Goal: Transaction & Acquisition: Purchase product/service

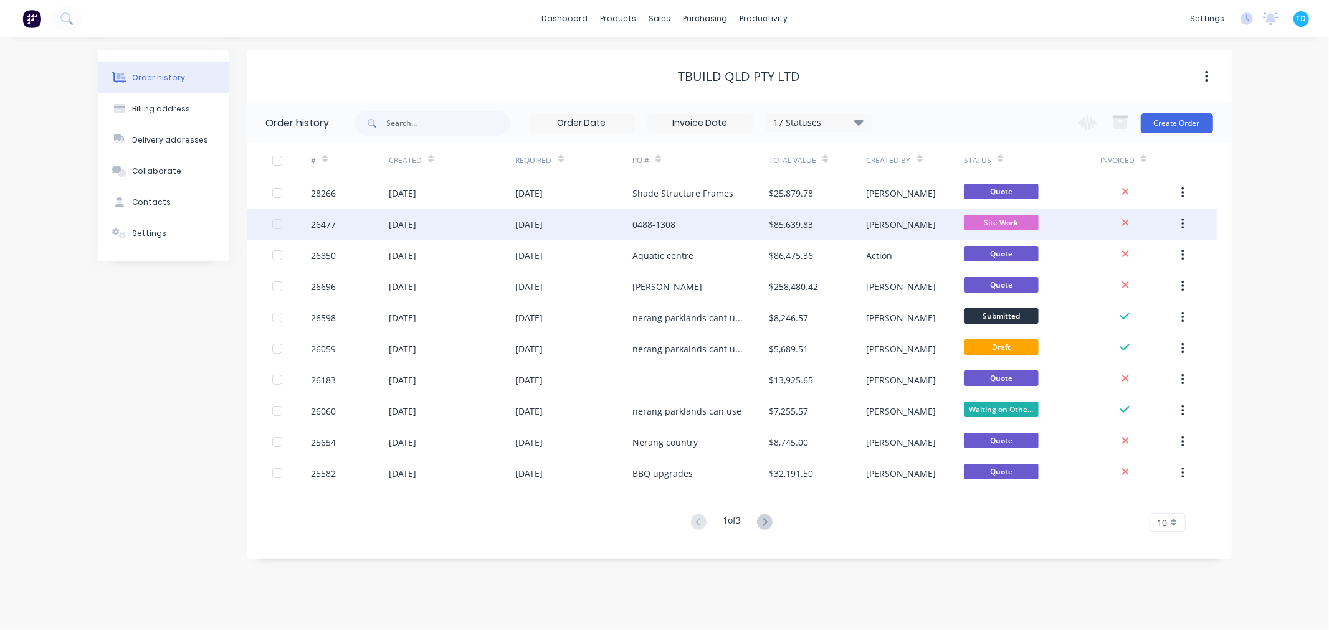
click at [672, 228] on div "0488-1308" at bounding box center [653, 224] width 43 height 13
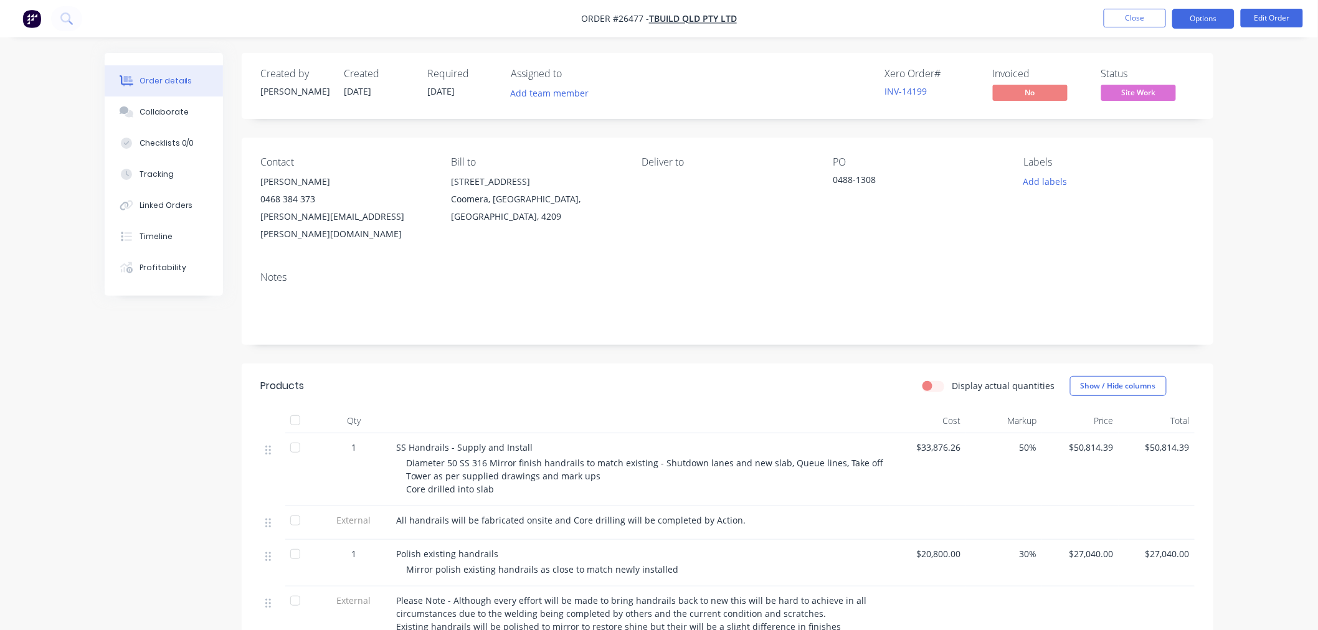
click at [1217, 13] on button "Options" at bounding box center [1203, 19] width 62 height 20
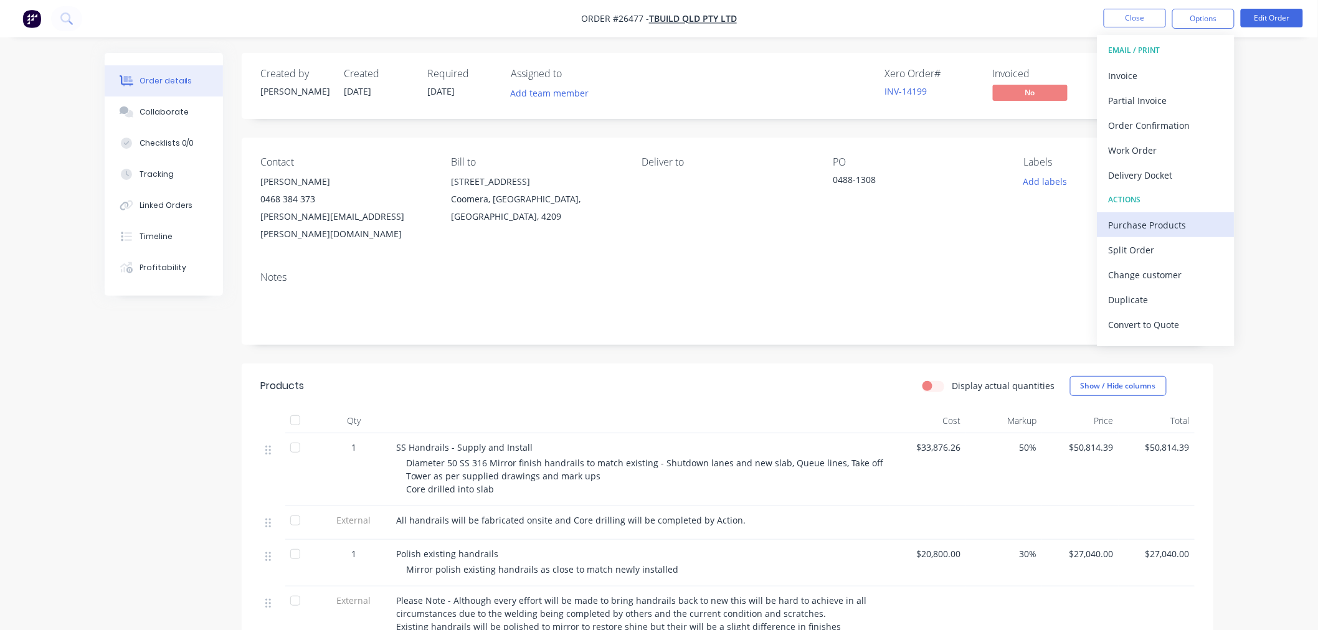
click at [1151, 225] on div "Purchase Products" at bounding box center [1166, 225] width 115 height 18
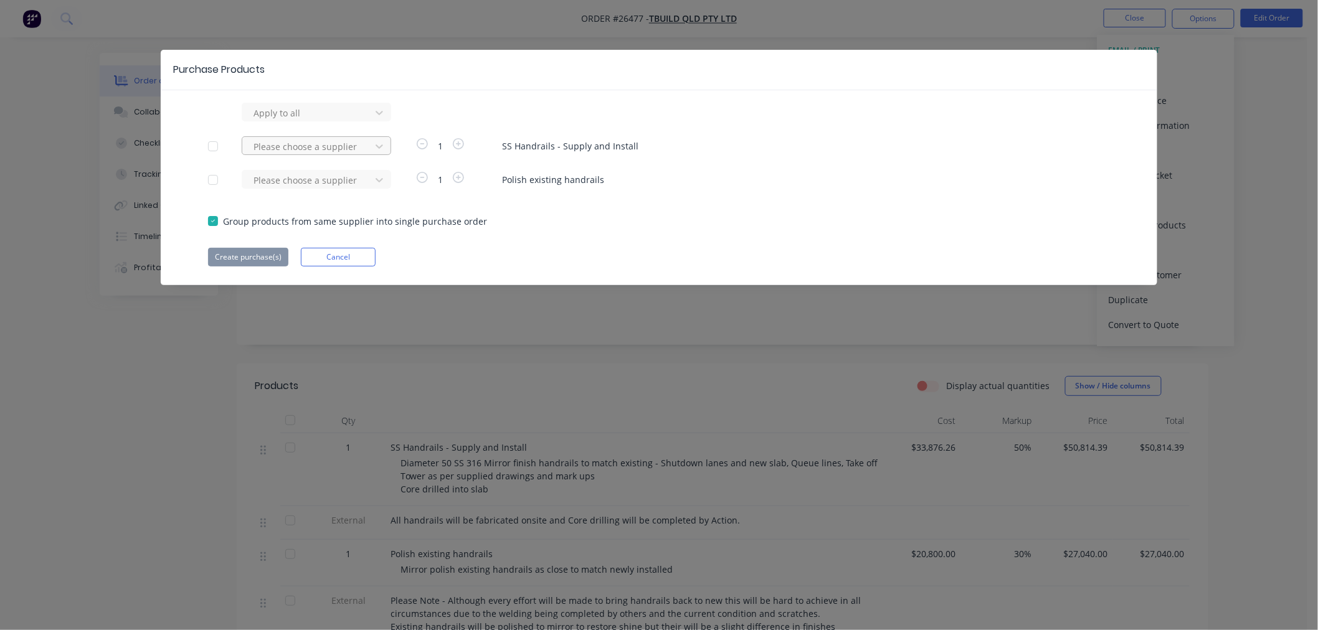
click at [303, 121] on div at bounding box center [308, 113] width 112 height 16
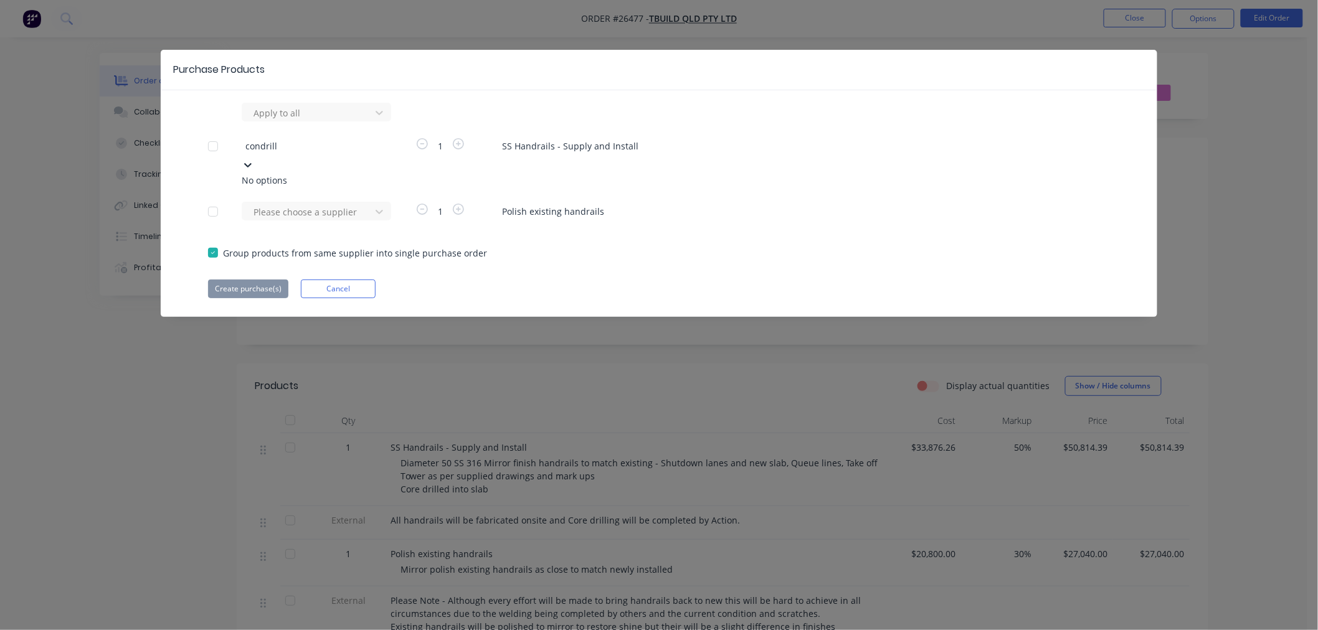
type input "condrill"
click at [523, 245] on div "Group products from same supplier into single purchase order" at bounding box center [659, 252] width 902 height 14
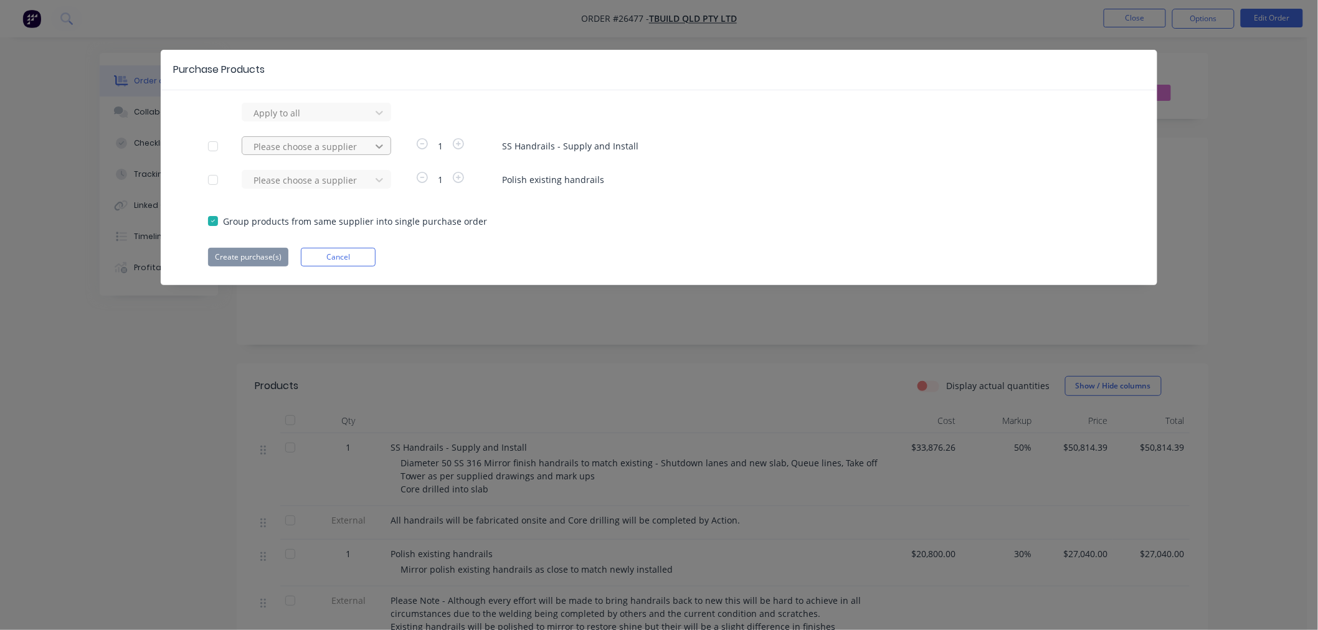
click at [383, 119] on icon at bounding box center [379, 113] width 12 height 12
click at [576, 229] on div "Apply to all Please choose a supplier 1 SS Handrails - Supply and Install Pleas…" at bounding box center [659, 185] width 997 height 164
click at [270, 121] on div at bounding box center [308, 113] width 112 height 16
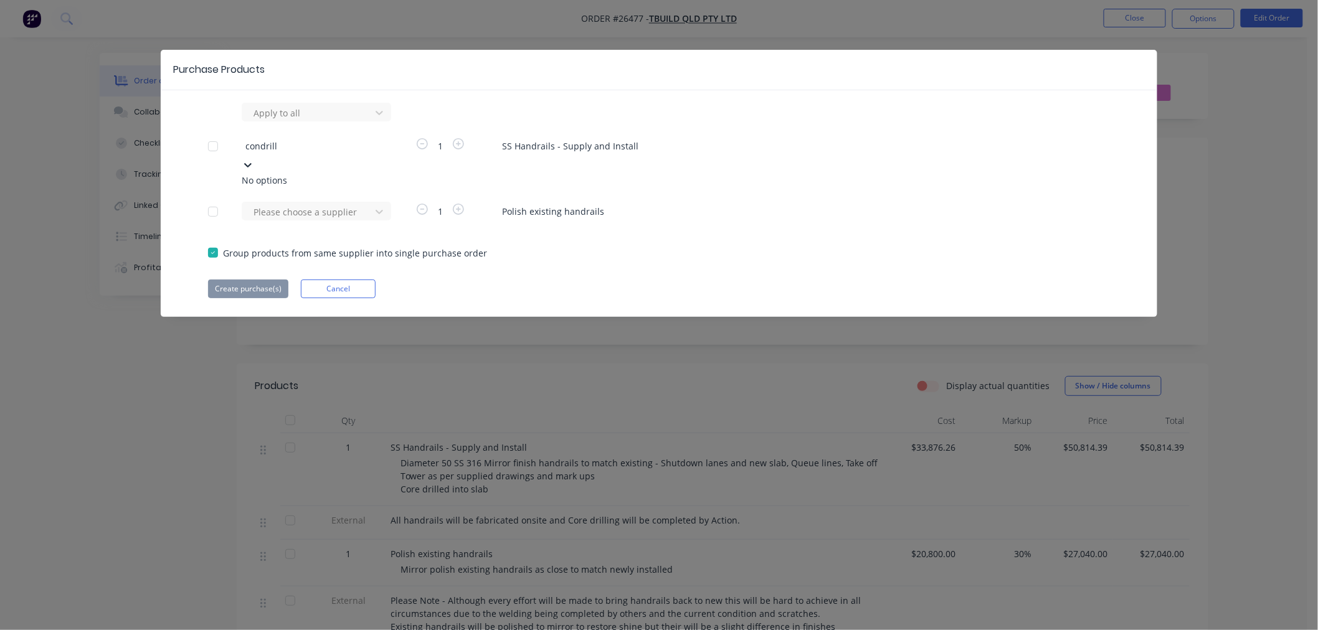
type input "condrill"
click at [502, 245] on div "Apply to all 0 results available for search term condrill. Use Up and Down to c…" at bounding box center [659, 201] width 997 height 196
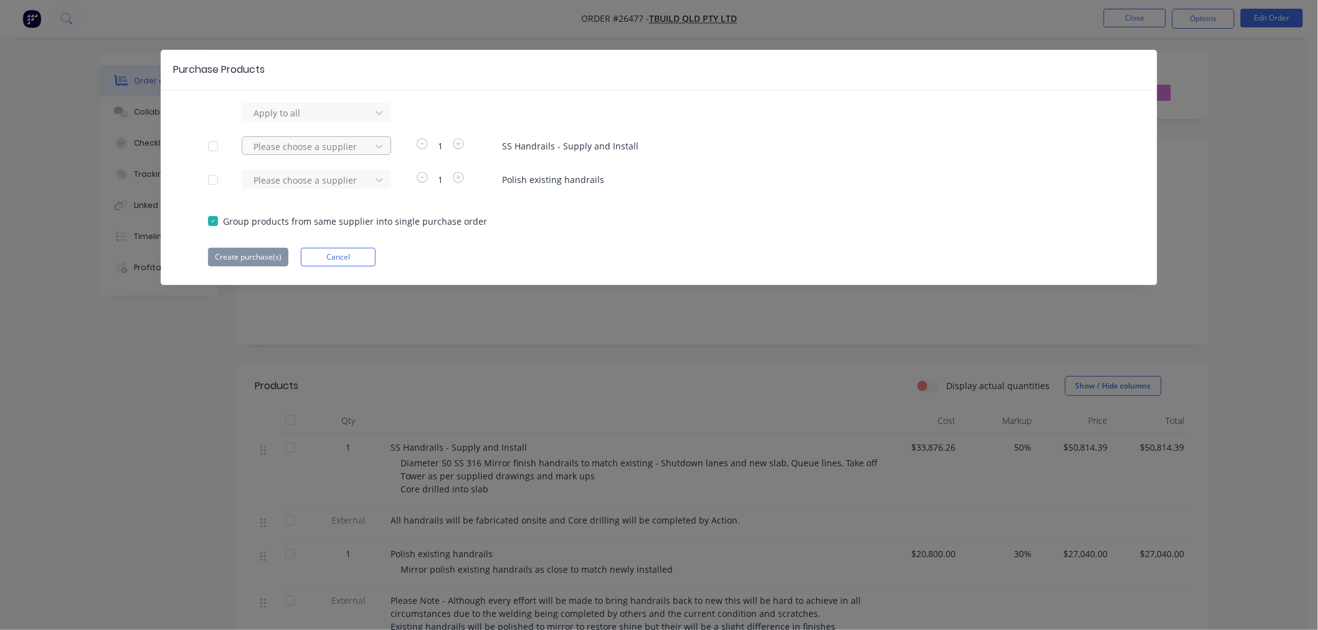
click at [336, 121] on div at bounding box center [308, 113] width 112 height 16
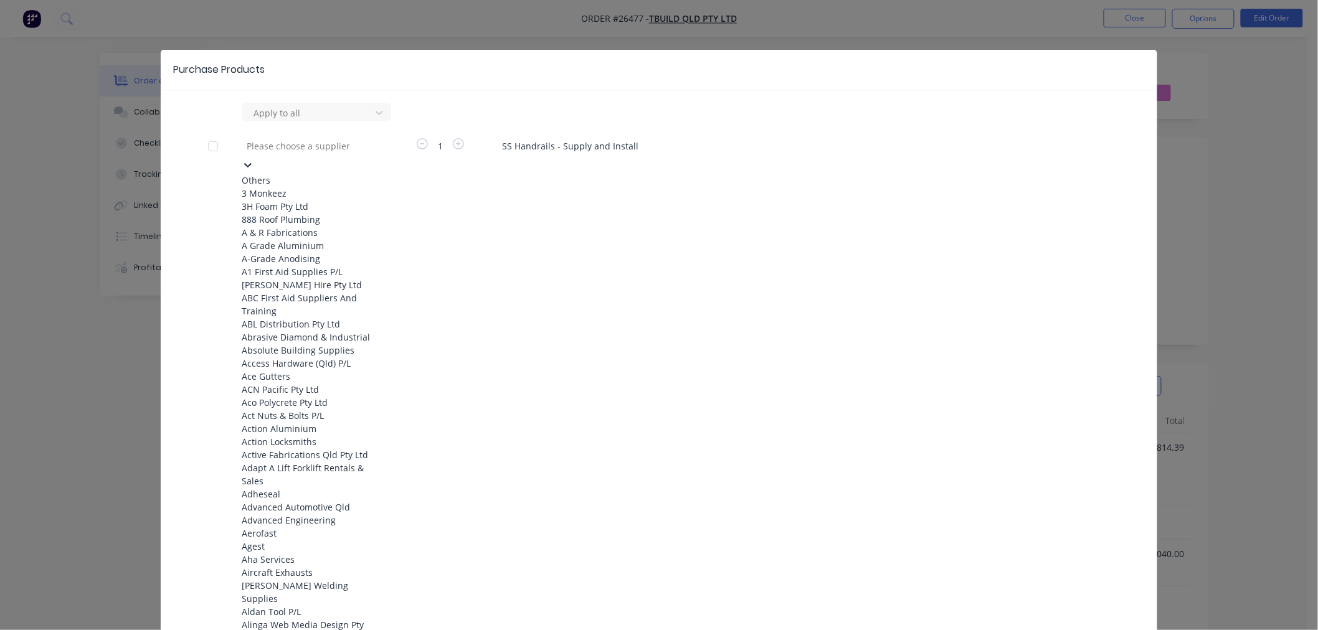
drag, startPoint x: 337, startPoint y: 146, endPoint x: 346, endPoint y: 147, distance: 8.8
click at [338, 146] on div at bounding box center [334, 146] width 179 height 16
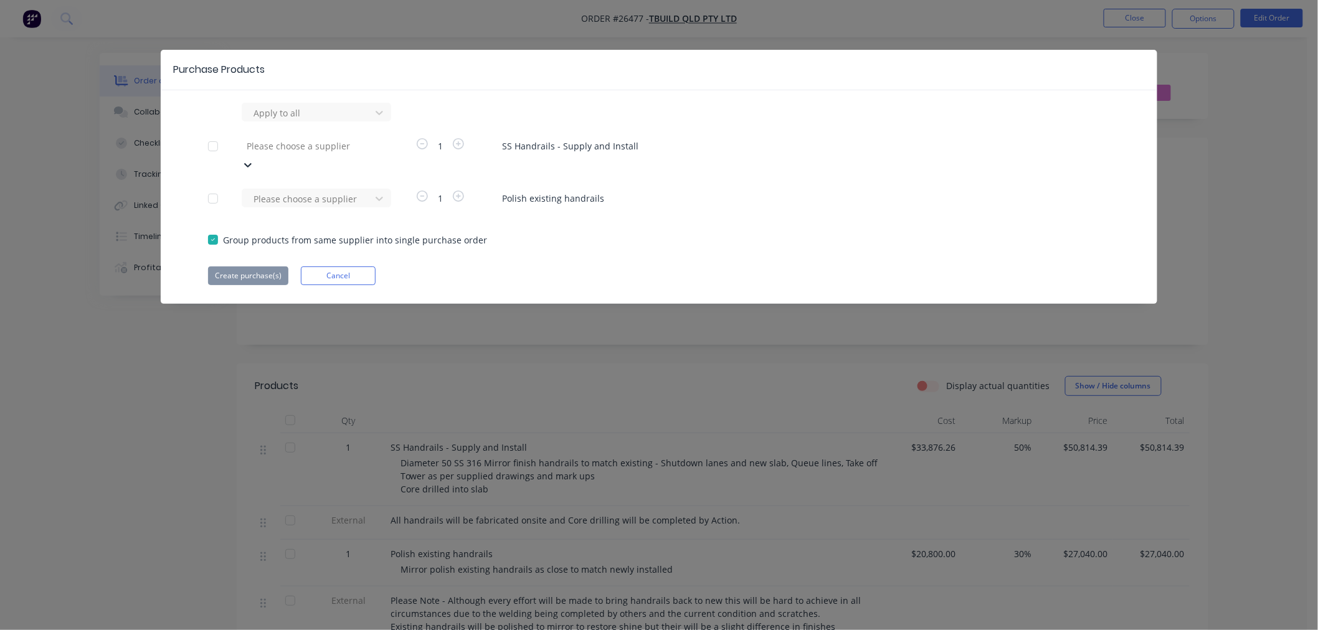
click at [209, 146] on div at bounding box center [213, 146] width 25 height 25
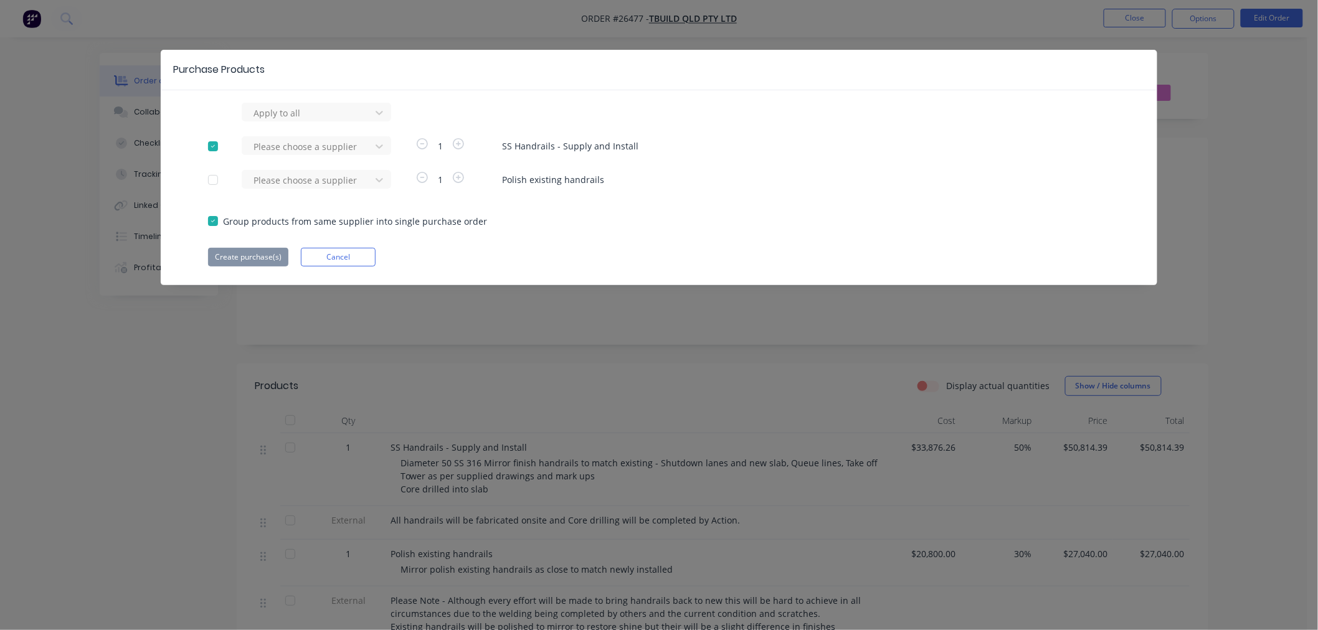
click at [581, 246] on div "Apply to all Please choose a supplier 1 SS Handrails - Supply and Install Pleas…" at bounding box center [659, 185] width 997 height 164
drag, startPoint x: 1187, startPoint y: 137, endPoint x: 1185, endPoint y: 115, distance: 21.8
click at [1187, 137] on div "Purchase Products Apply to all Please choose a supplier 1 SS Handrails - Supply…" at bounding box center [659, 315] width 1318 height 630
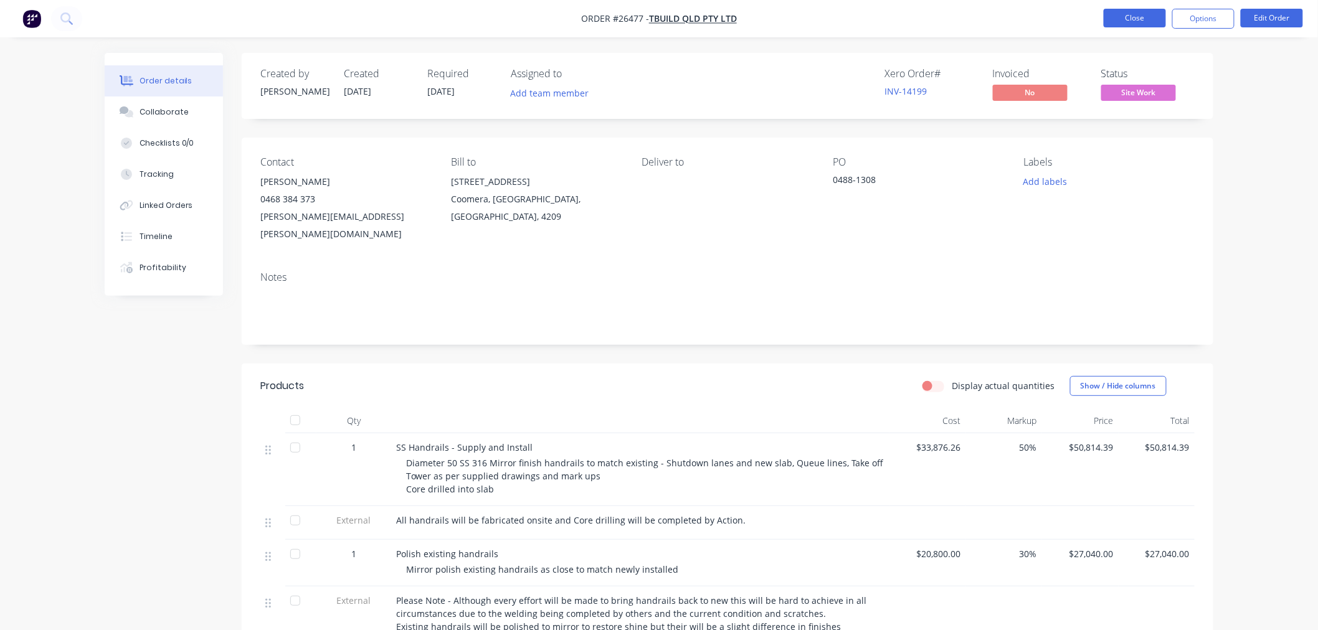
click at [1154, 25] on button "Close" at bounding box center [1135, 18] width 62 height 19
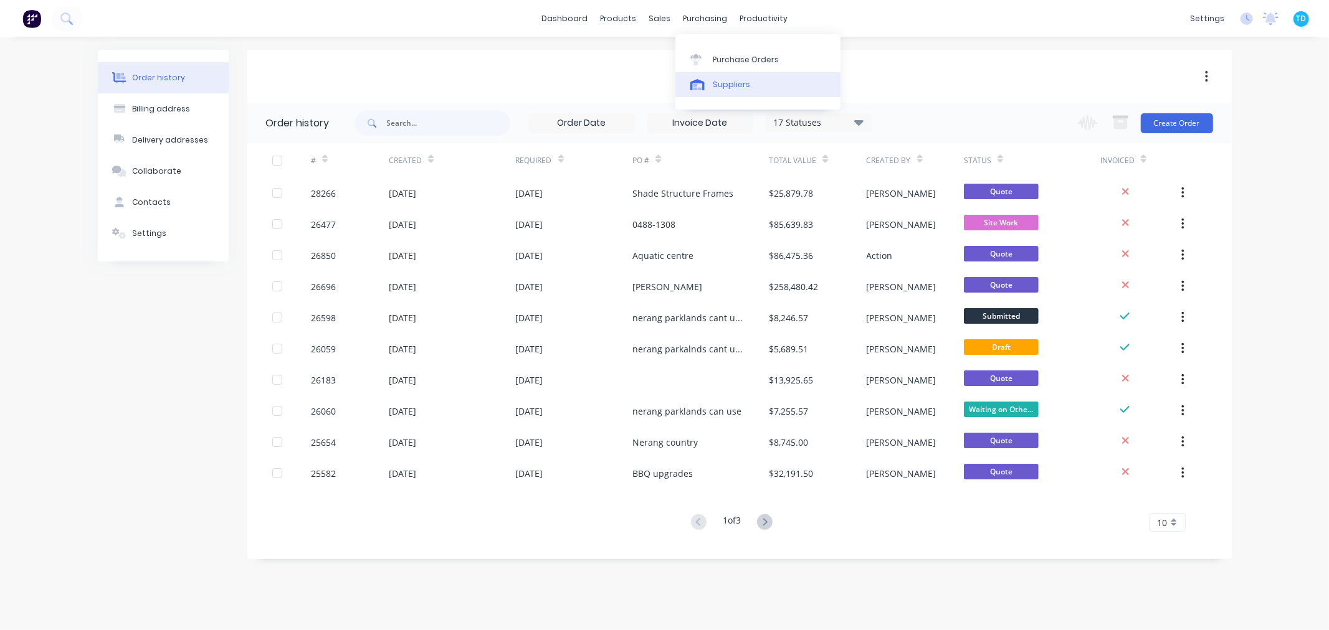
click at [711, 83] on link "Suppliers" at bounding box center [757, 84] width 165 height 25
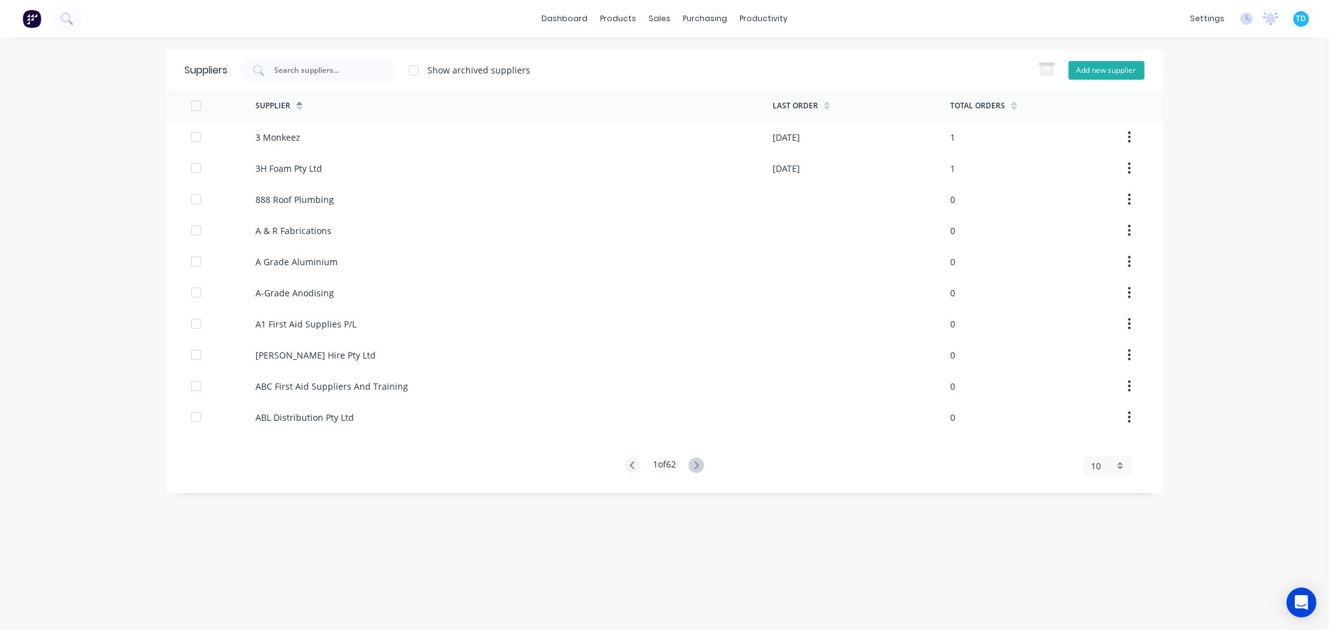
click at [1114, 69] on button "Add new supplier" at bounding box center [1106, 70] width 76 height 19
select select "AU"
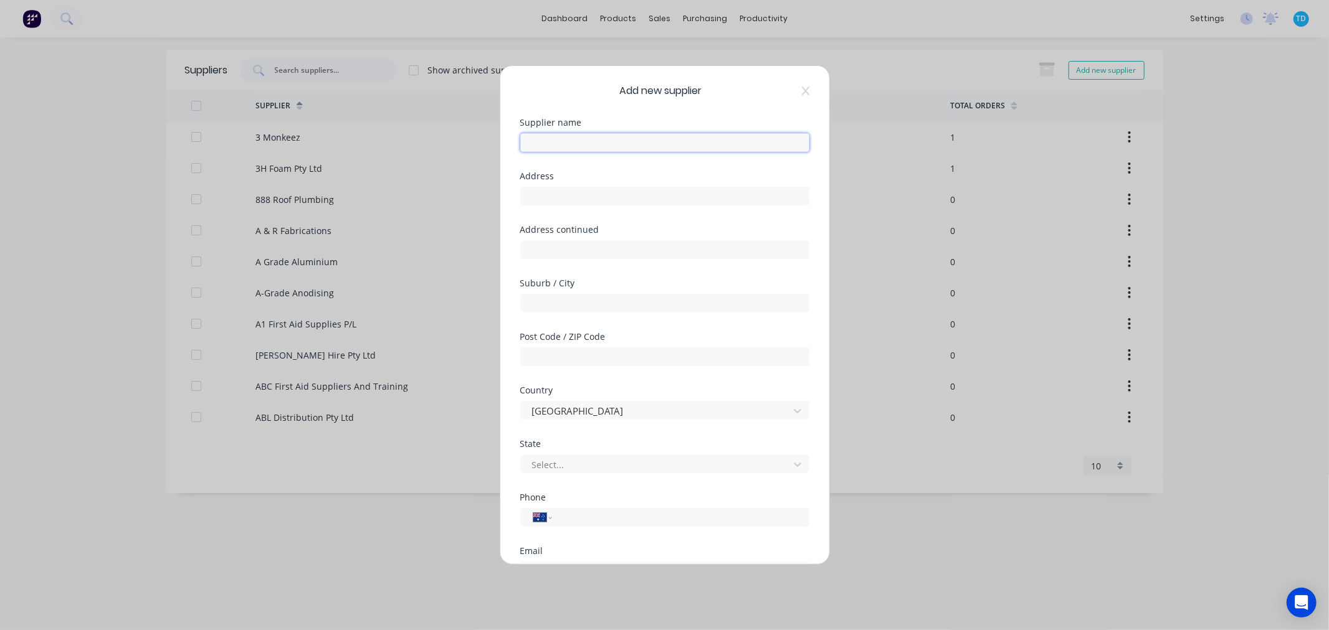
click at [611, 138] on input "text" at bounding box center [664, 142] width 289 height 19
type input "Condrill"
click at [577, 203] on input "text" at bounding box center [664, 196] width 289 height 19
type input "4/54 Kingston Drive"
click at [577, 301] on input "text" at bounding box center [664, 303] width 289 height 19
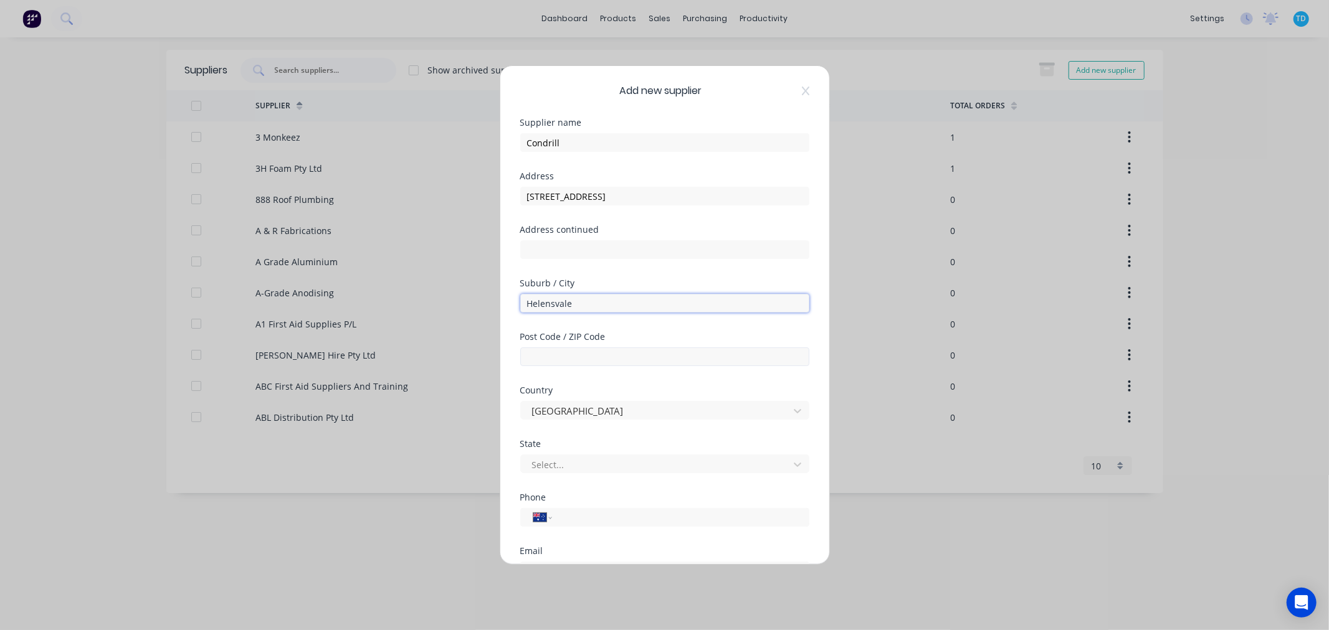
type input "Helensvale"
click at [597, 359] on input "text" at bounding box center [664, 357] width 289 height 19
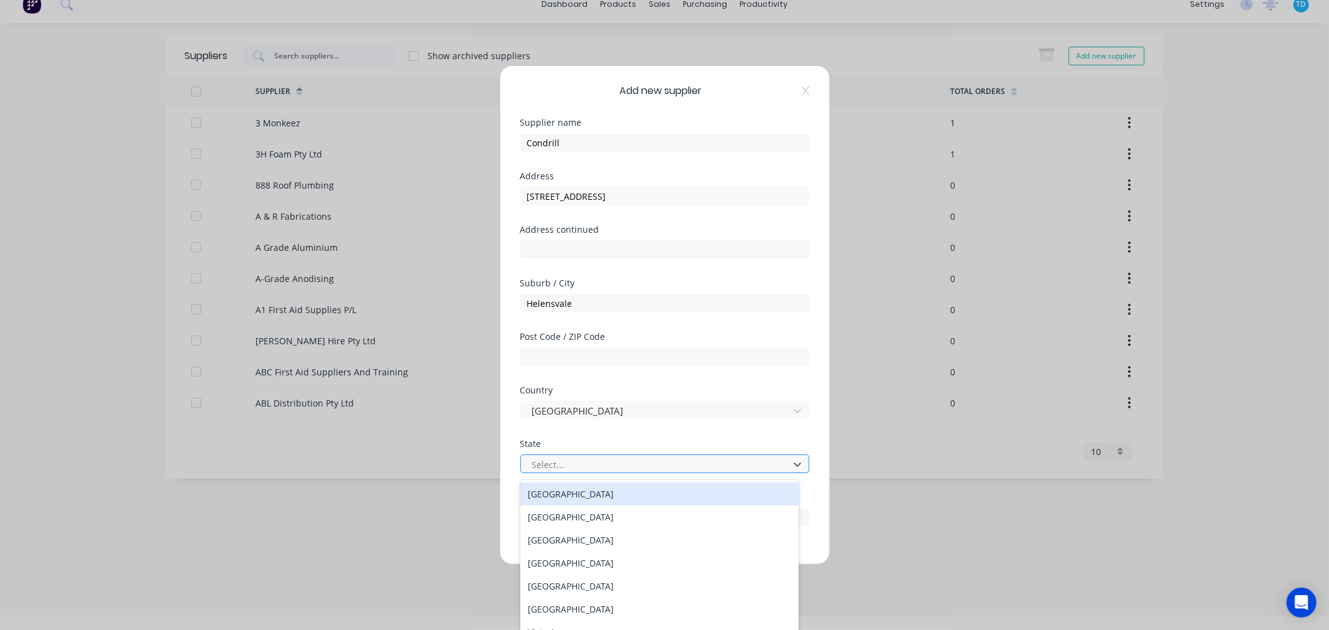
click at [549, 462] on div at bounding box center [657, 465] width 252 height 16
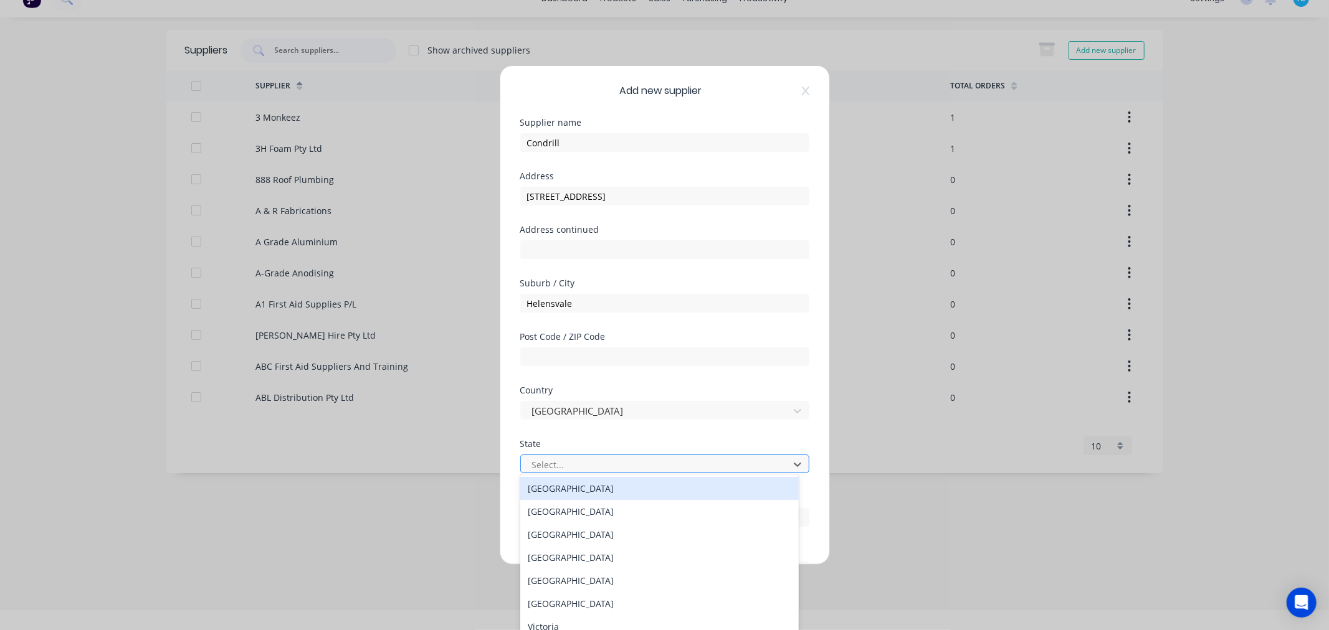
scroll to position [21, 0]
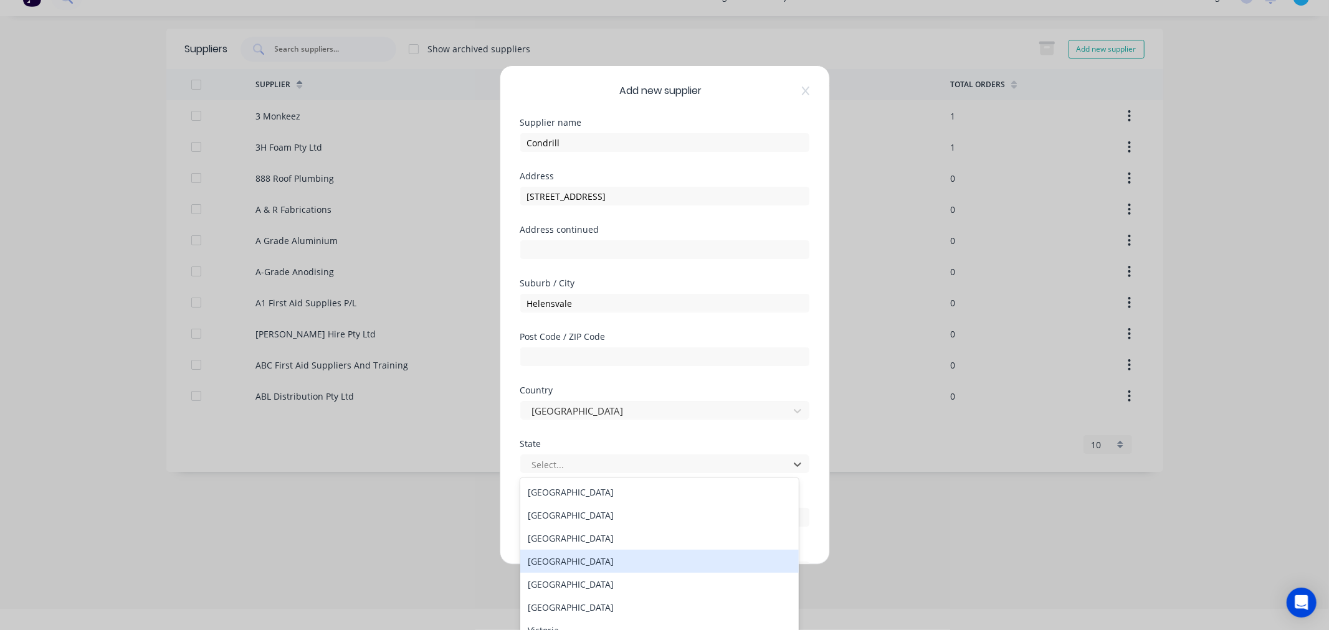
click at [556, 567] on div "Queensland" at bounding box center [659, 561] width 278 height 23
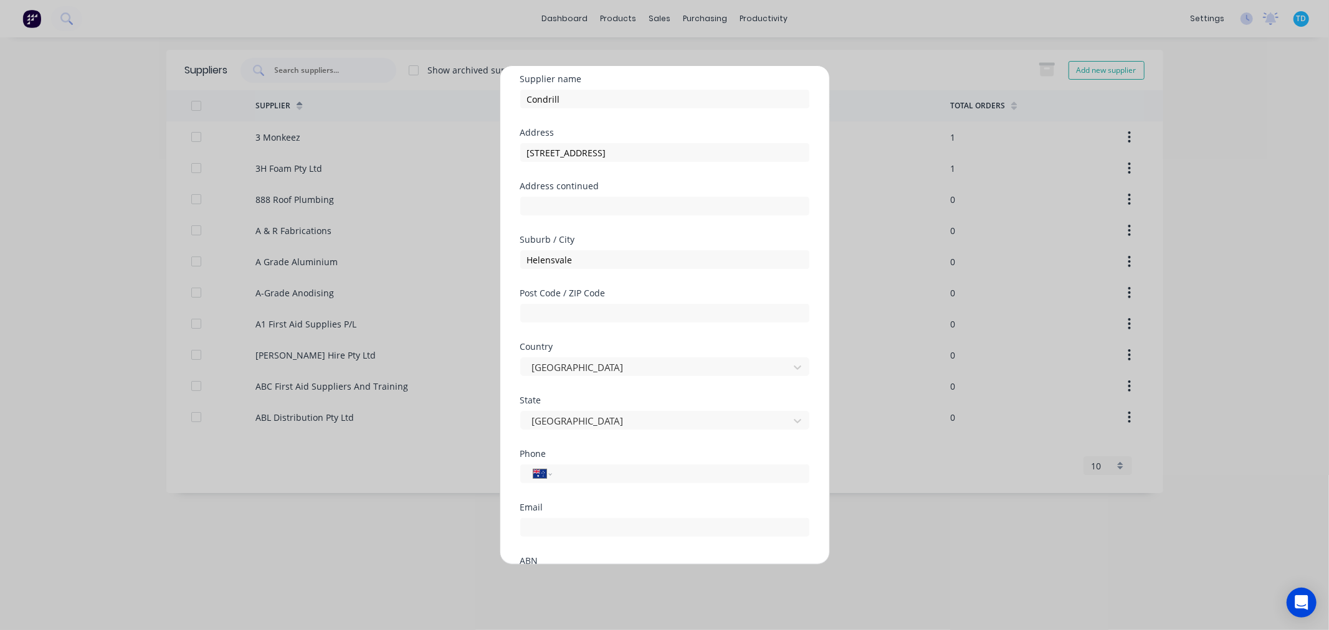
scroll to position [138, 0]
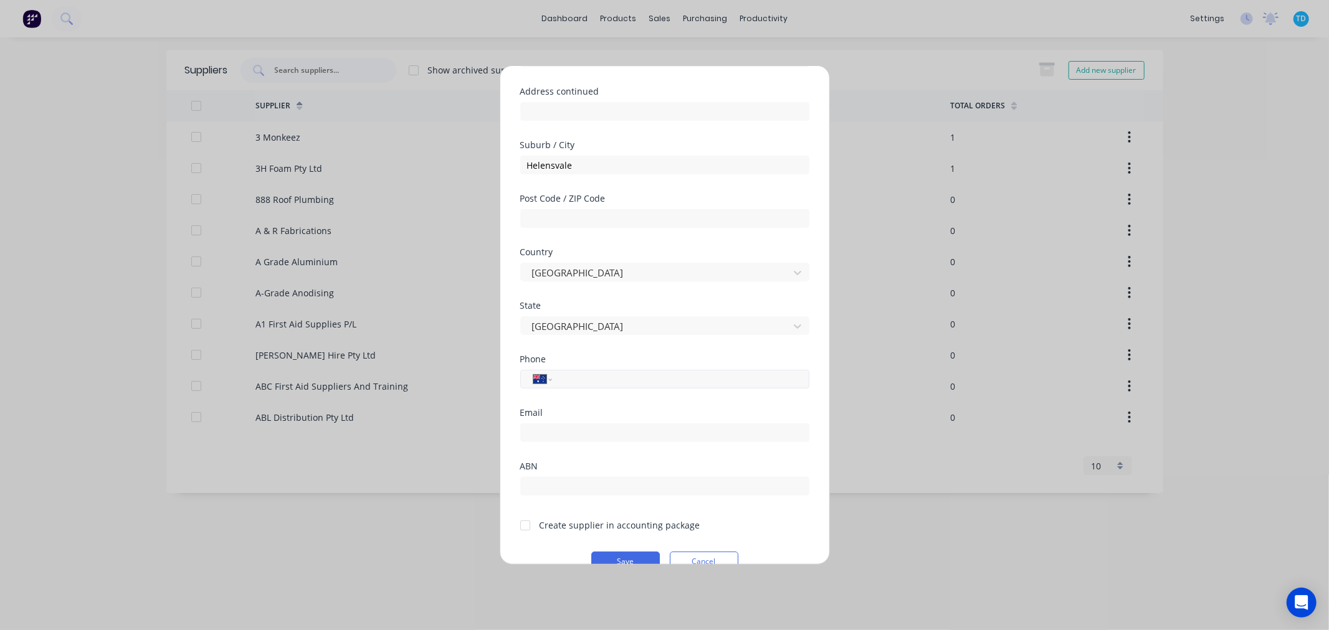
click at [586, 381] on input "tel" at bounding box center [678, 380] width 235 height 14
type input "55199011"
click at [618, 422] on div at bounding box center [664, 431] width 289 height 22
click at [569, 487] on input "text" at bounding box center [664, 486] width 289 height 19
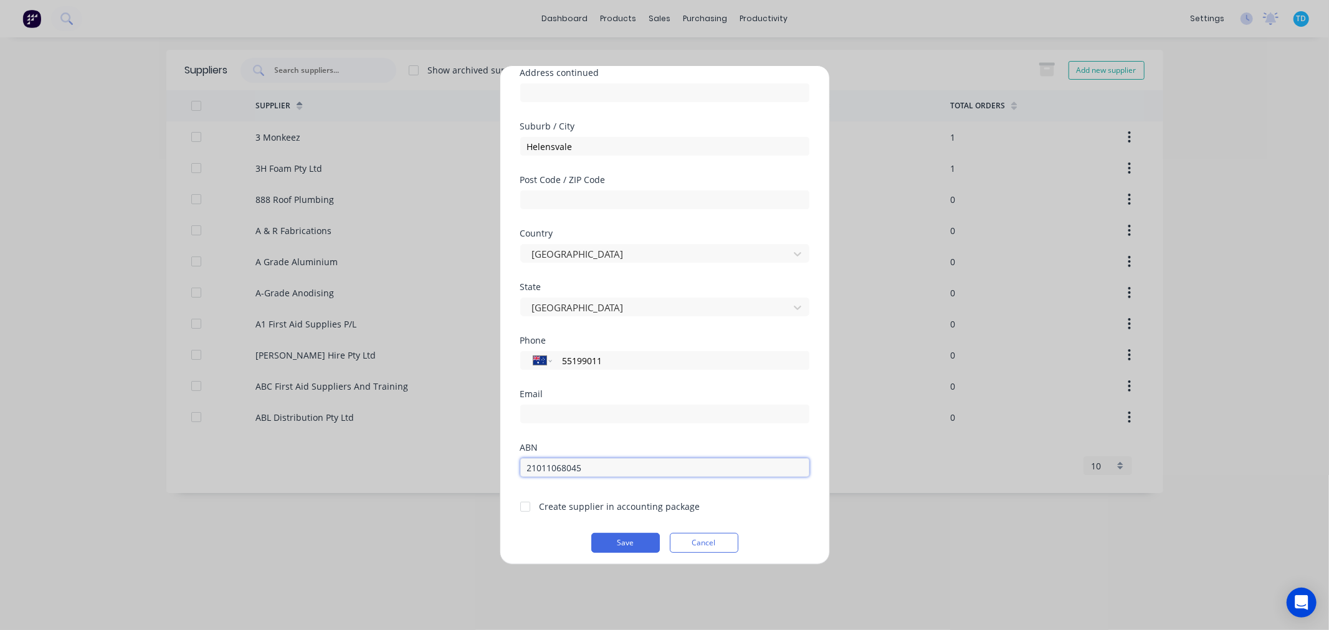
scroll to position [163, 0]
type input "21011068045"
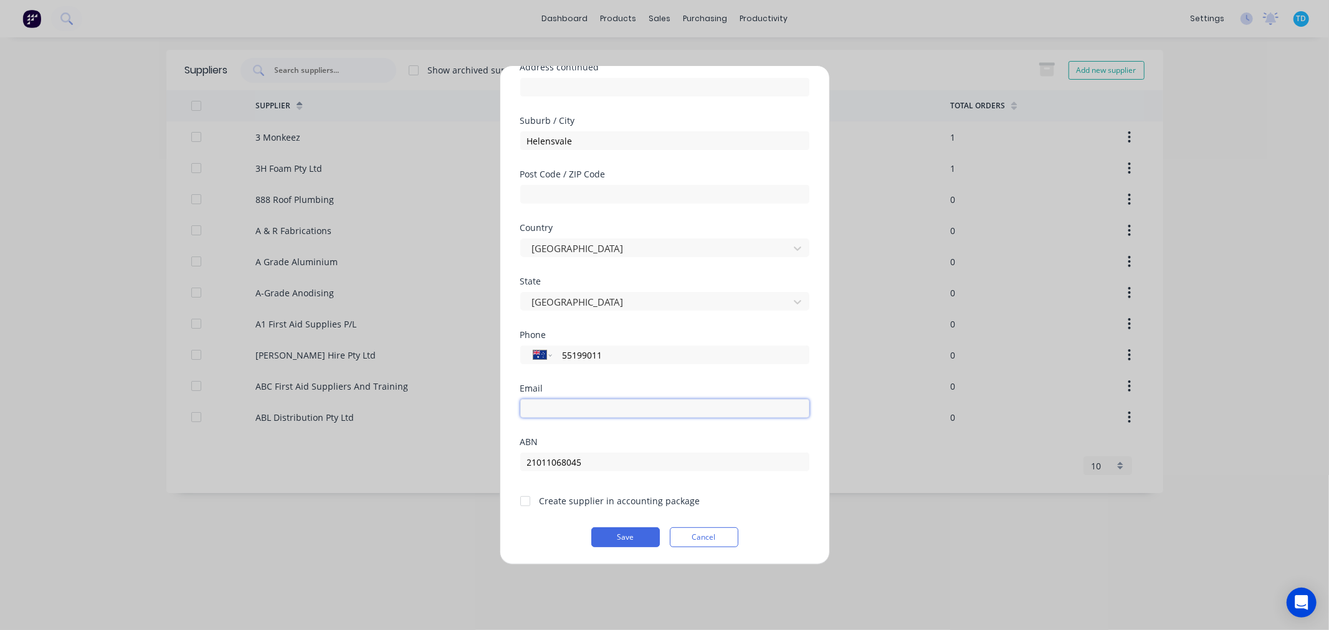
click at [552, 408] on input "email" at bounding box center [664, 408] width 289 height 19
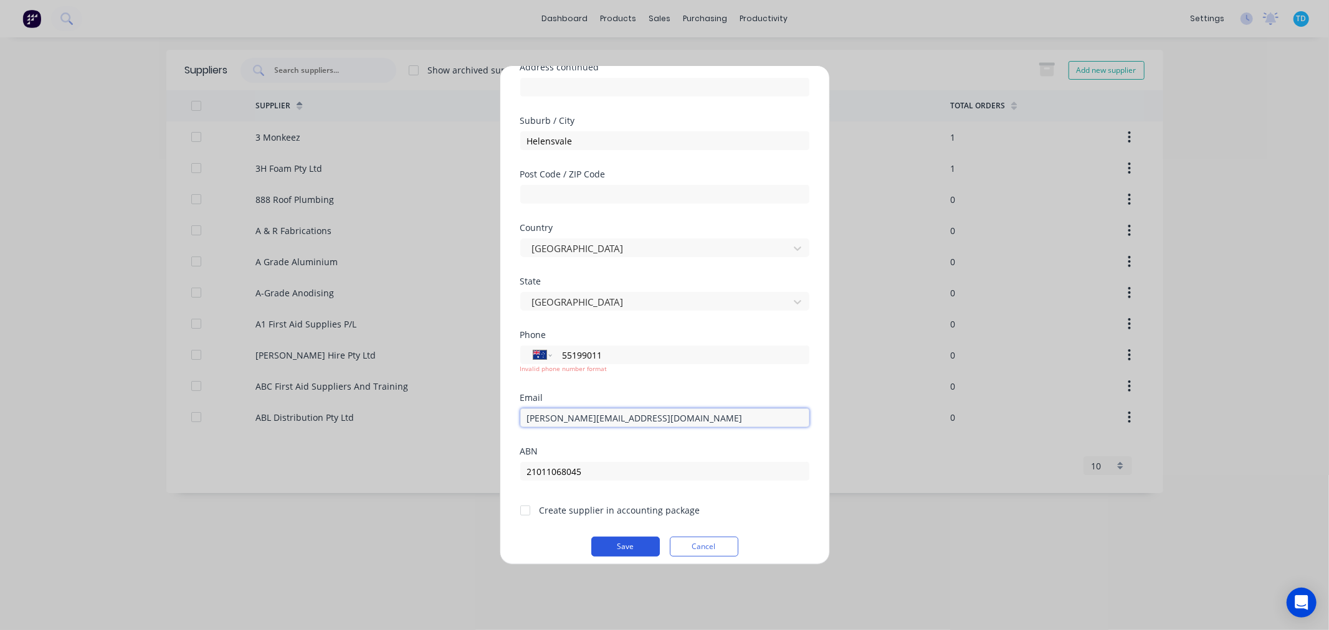
type input "james@condrill.com.au"
click at [624, 542] on button "Save" at bounding box center [625, 547] width 69 height 20
click at [561, 353] on input "55199011" at bounding box center [678, 355] width 235 height 14
type input "(07) 5519 9011"
click at [633, 546] on button "Save" at bounding box center [625, 547] width 69 height 20
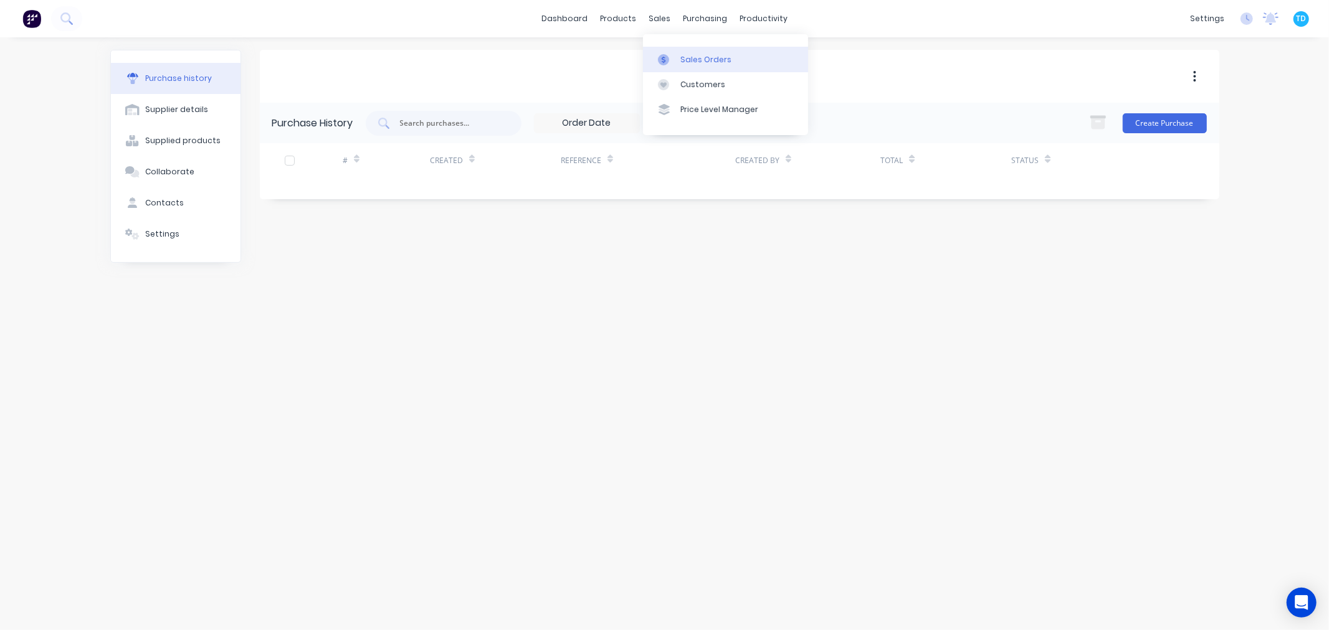
click at [681, 56] on div "Sales Orders" at bounding box center [705, 59] width 51 height 11
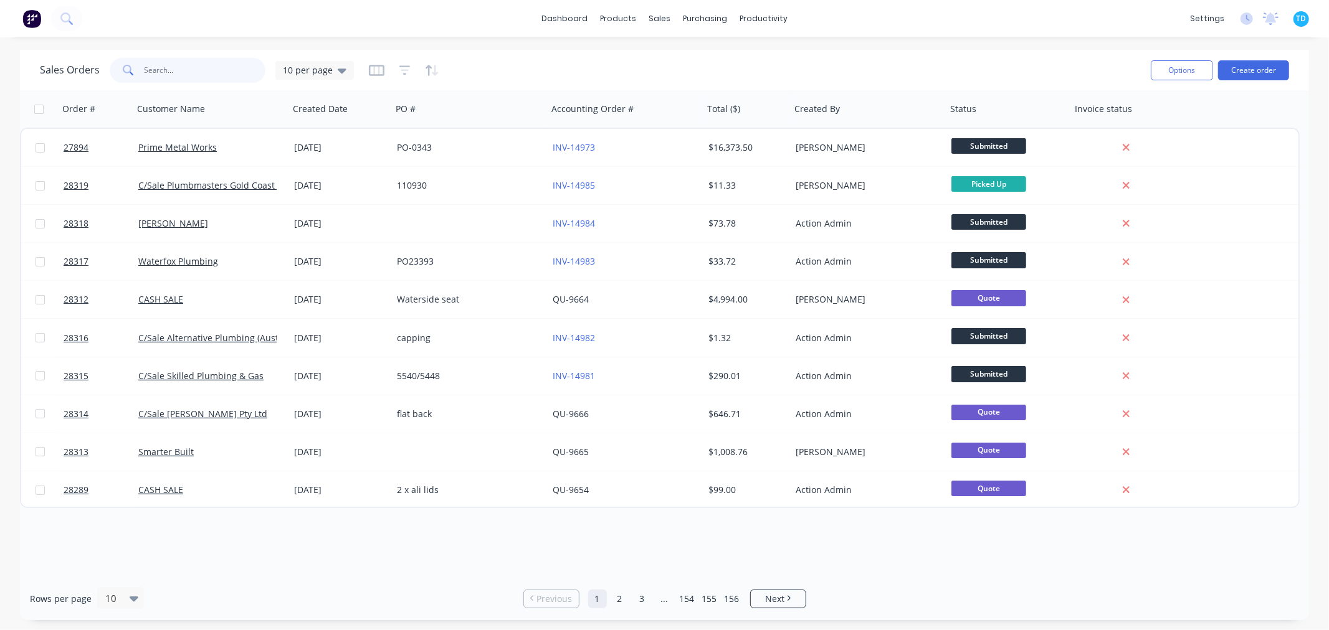
click at [182, 70] on input "text" at bounding box center [205, 70] width 121 height 25
type input "TBuild"
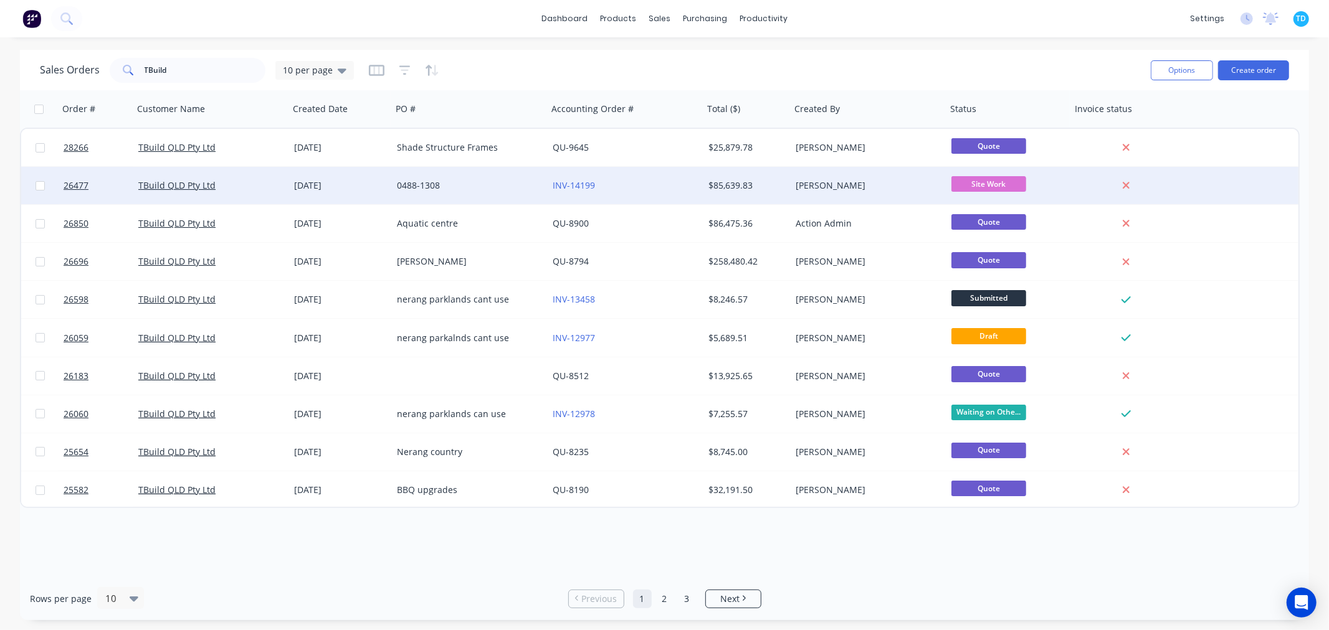
click at [375, 187] on div "[DATE]" at bounding box center [340, 185] width 93 height 12
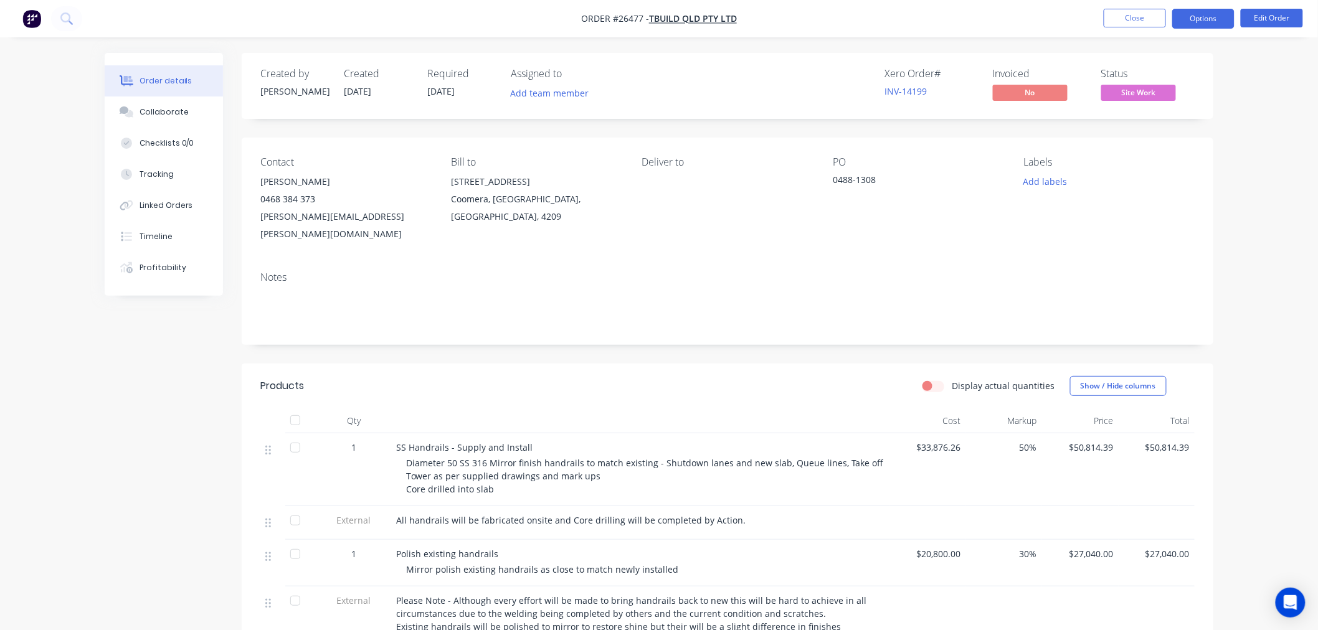
click at [1185, 23] on button "Options" at bounding box center [1203, 19] width 62 height 20
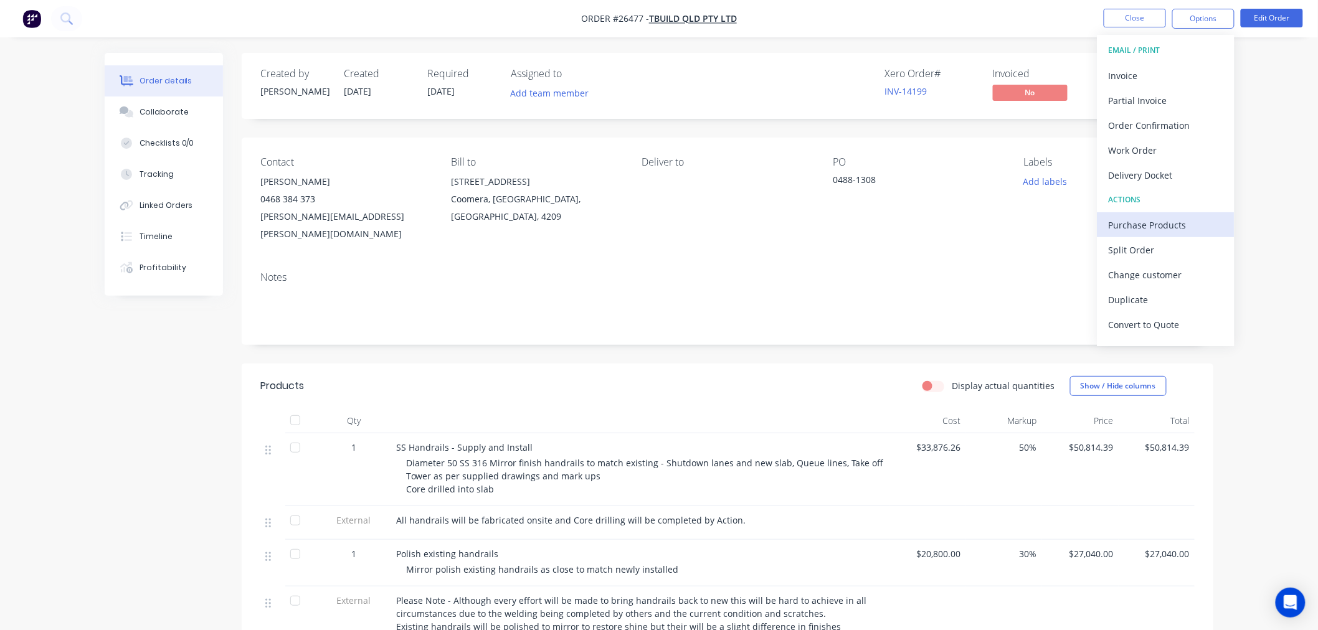
click at [1161, 219] on div "Purchase Products" at bounding box center [1166, 225] width 115 height 18
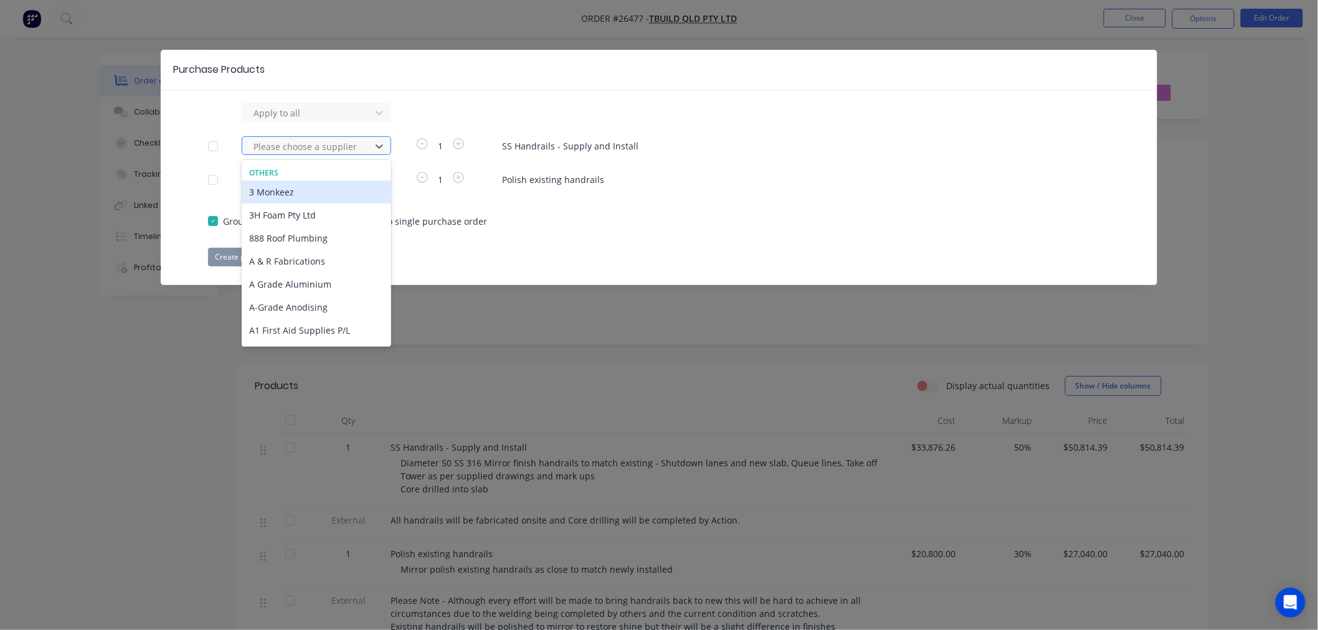
click at [325, 145] on div at bounding box center [308, 147] width 112 height 16
type input "con"
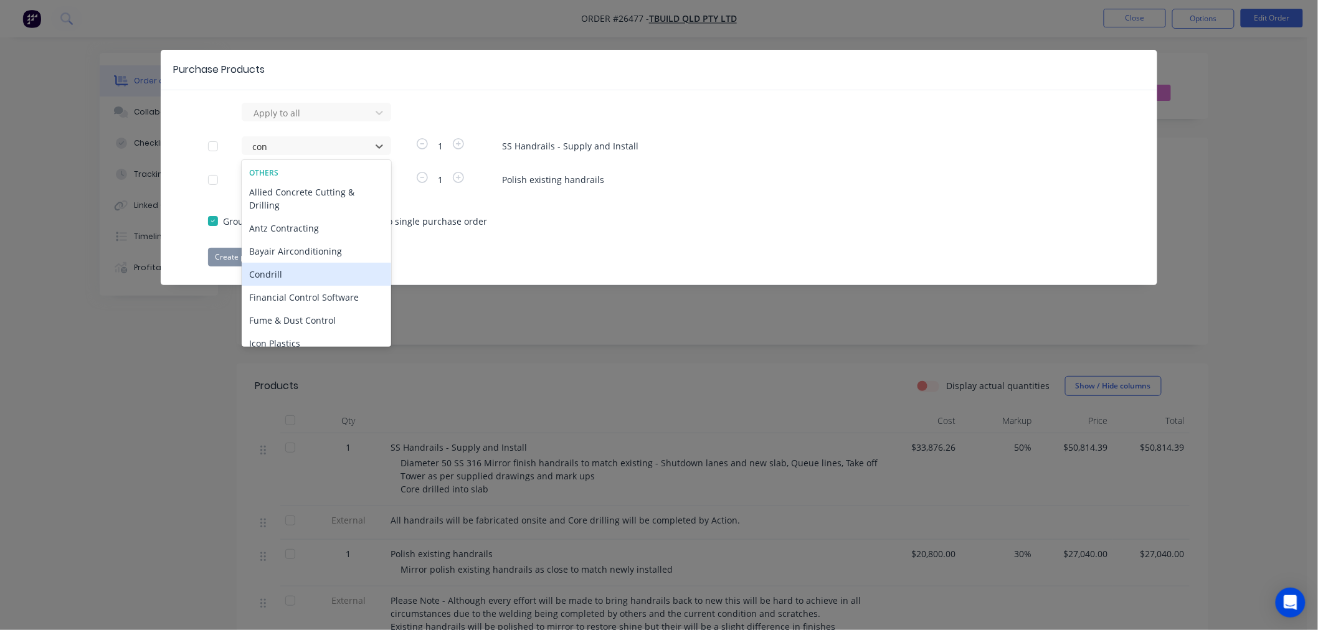
click at [318, 277] on div "Condrill" at bounding box center [317, 274] width 150 height 23
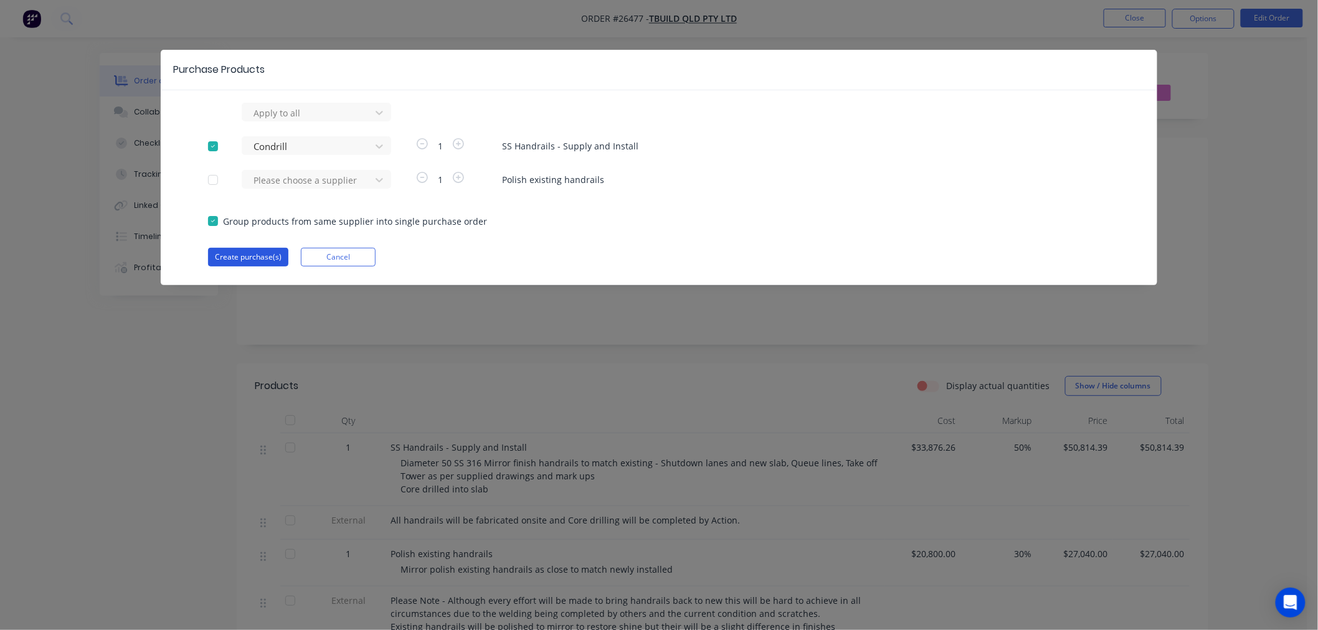
click at [264, 258] on button "Create purchase(s)" at bounding box center [248, 257] width 80 height 19
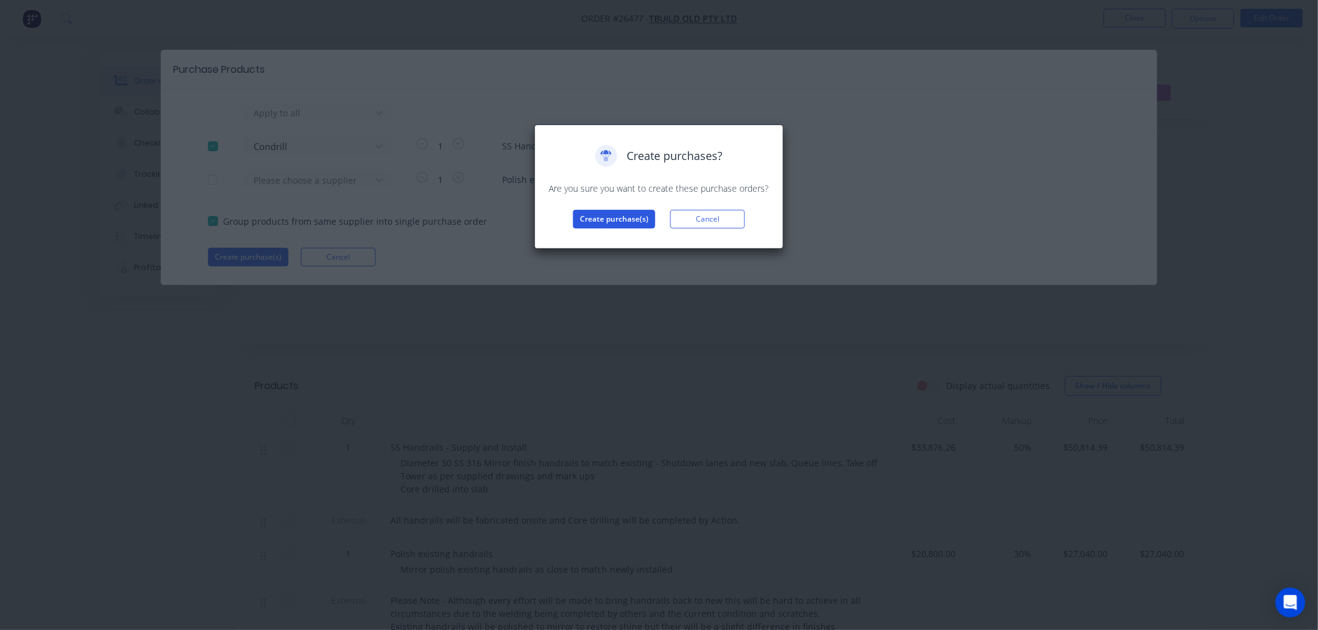
click at [615, 217] on button "Create purchase(s)" at bounding box center [614, 219] width 82 height 19
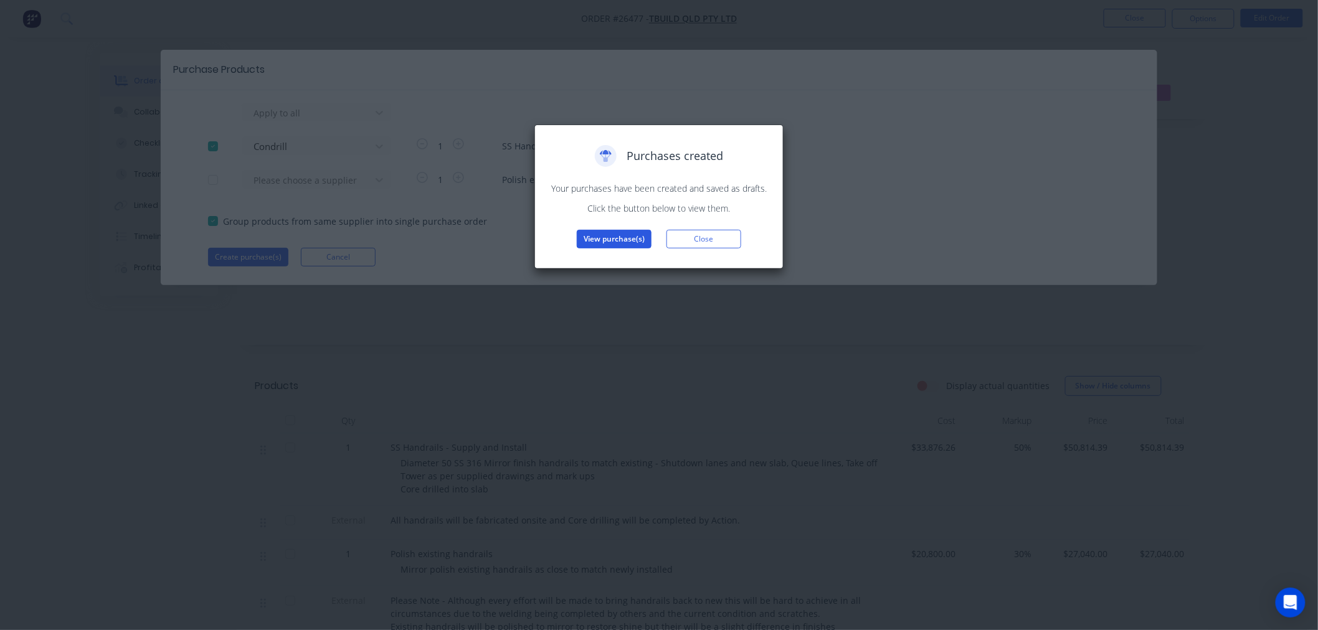
click at [613, 234] on button "View purchase(s)" at bounding box center [614, 239] width 75 height 19
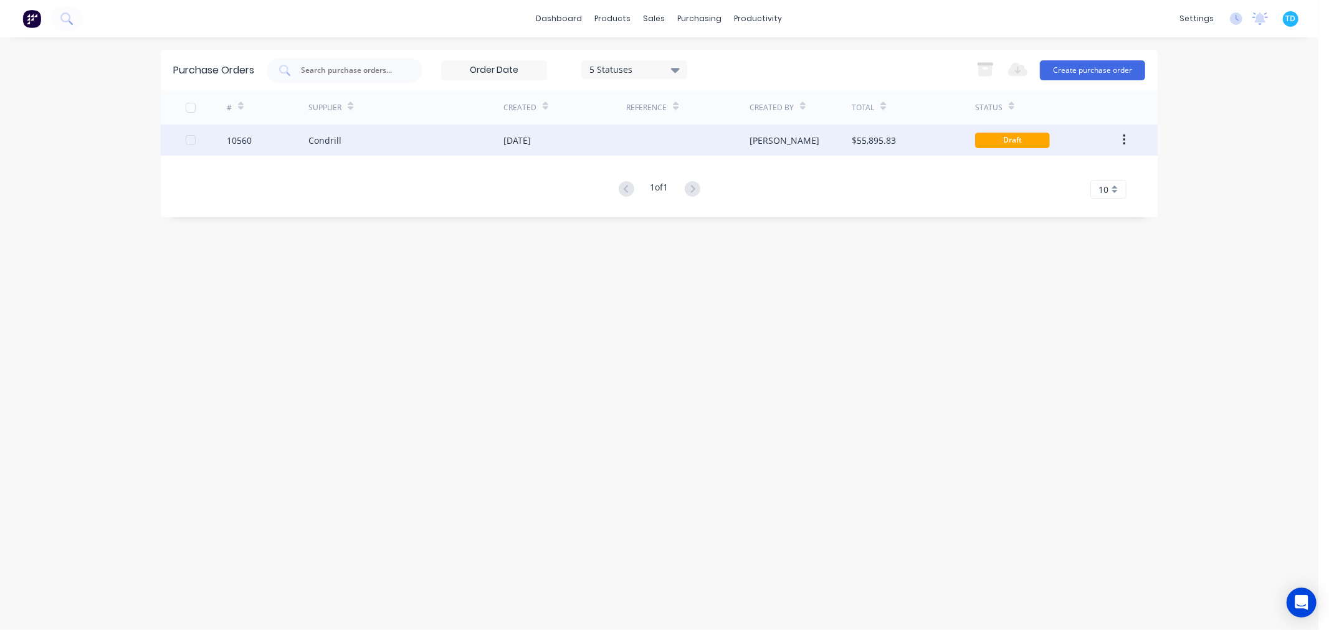
click at [333, 131] on div "Condrill" at bounding box center [405, 140] width 195 height 31
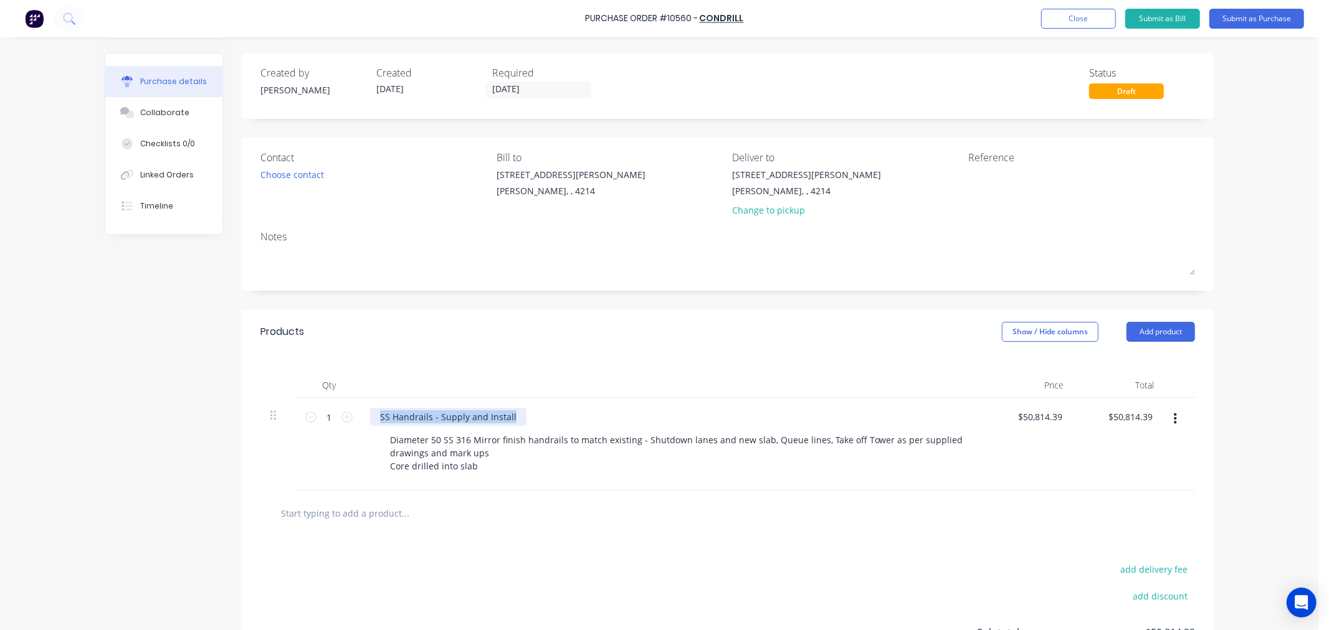
drag, startPoint x: 511, startPoint y: 414, endPoint x: 366, endPoint y: 414, distance: 145.1
click at [370, 414] on div "SS Handrails - Supply and Install" at bounding box center [448, 417] width 156 height 18
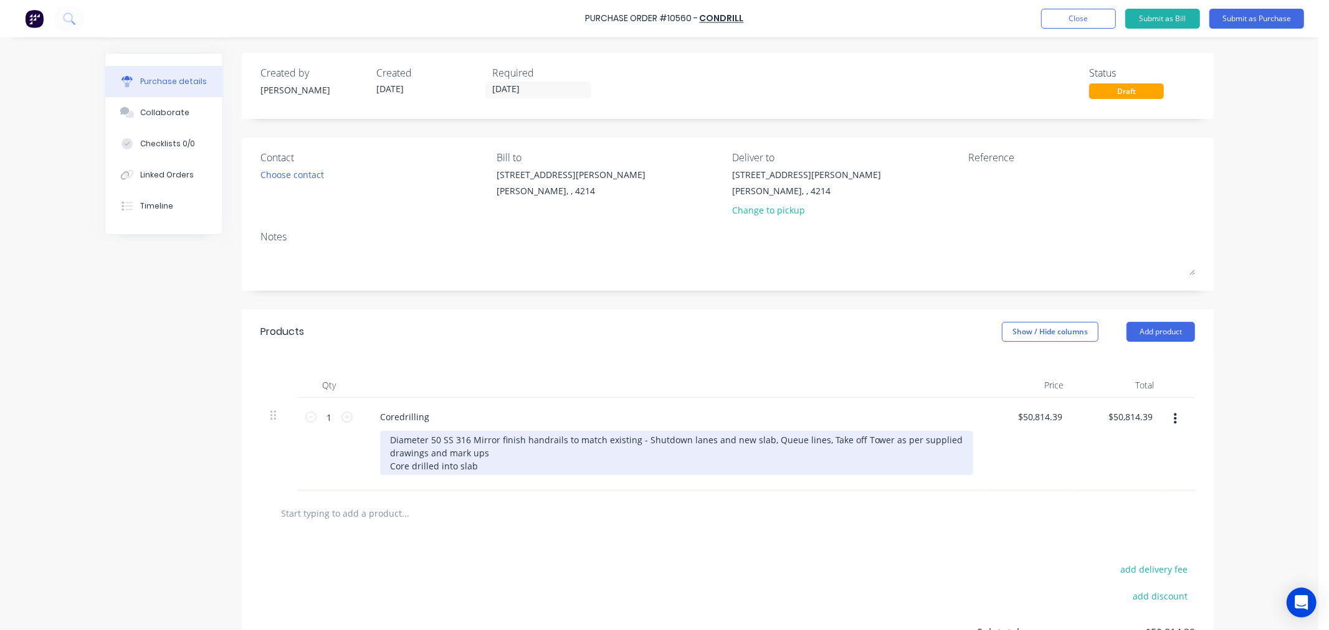
click at [488, 466] on div "Diameter 50 SS 316 Mirror finish handrails to match existing - Shutdown lanes a…" at bounding box center [676, 453] width 593 height 44
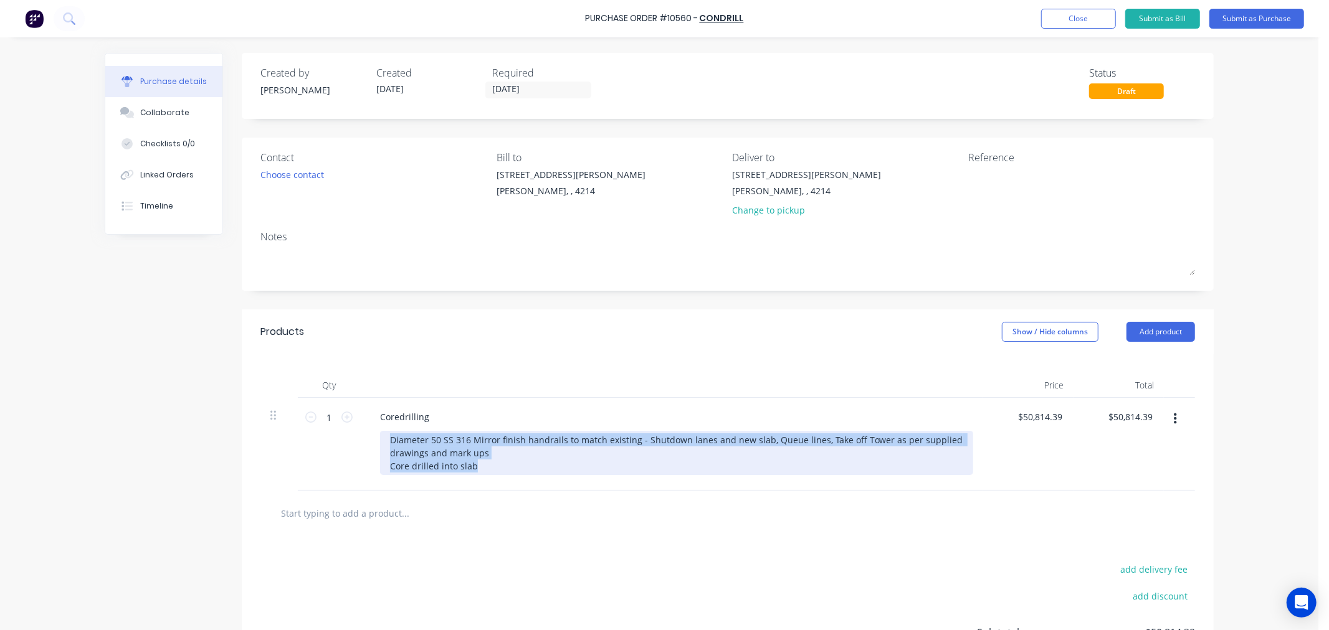
drag, startPoint x: 488, startPoint y: 468, endPoint x: 377, endPoint y: 436, distance: 115.5
click at [380, 436] on div "Diameter 50 SS 316 Mirror finish handrails to match existing - Shutdown lanes a…" at bounding box center [676, 453] width 593 height 44
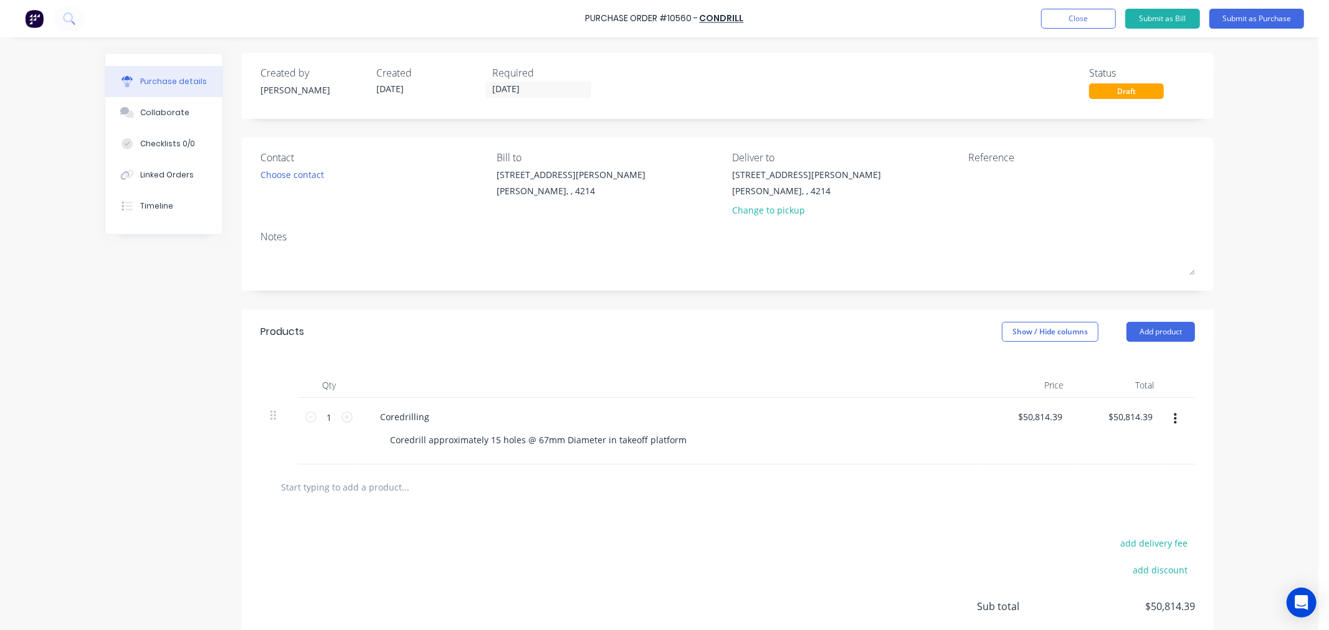
click at [762, 478] on div at bounding box center [727, 487] width 914 height 25
drag, startPoint x: 1060, startPoint y: 416, endPoint x: 1022, endPoint y: 421, distance: 38.3
click at [1022, 421] on div "$50,814.39 $50,814.39" at bounding box center [1041, 417] width 55 height 18
drag, startPoint x: 1056, startPoint y: 414, endPoint x: 1006, endPoint y: 424, distance: 50.8
click at [1011, 424] on div "50814.3900 50814.3900" at bounding box center [1038, 417] width 54 height 18
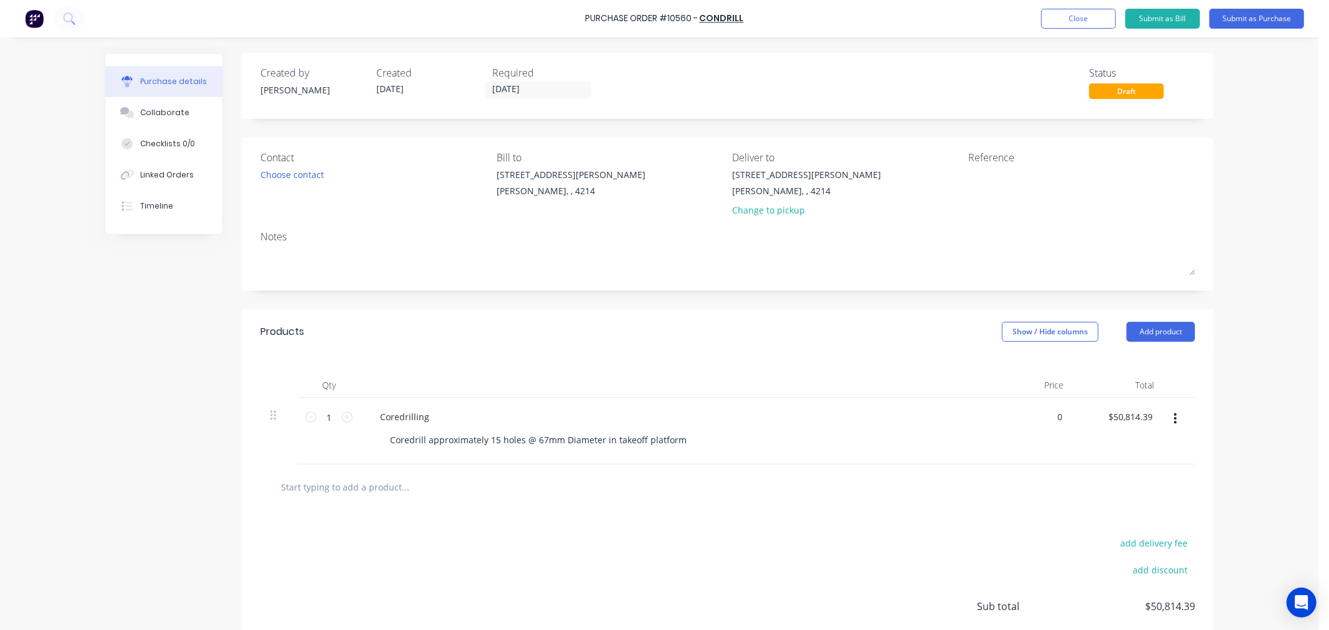
type input "$0.00"
click at [992, 434] on div "$0.00 $0.00" at bounding box center [1028, 431] width 90 height 67
click at [298, 175] on div "Choose contact" at bounding box center [292, 174] width 64 height 13
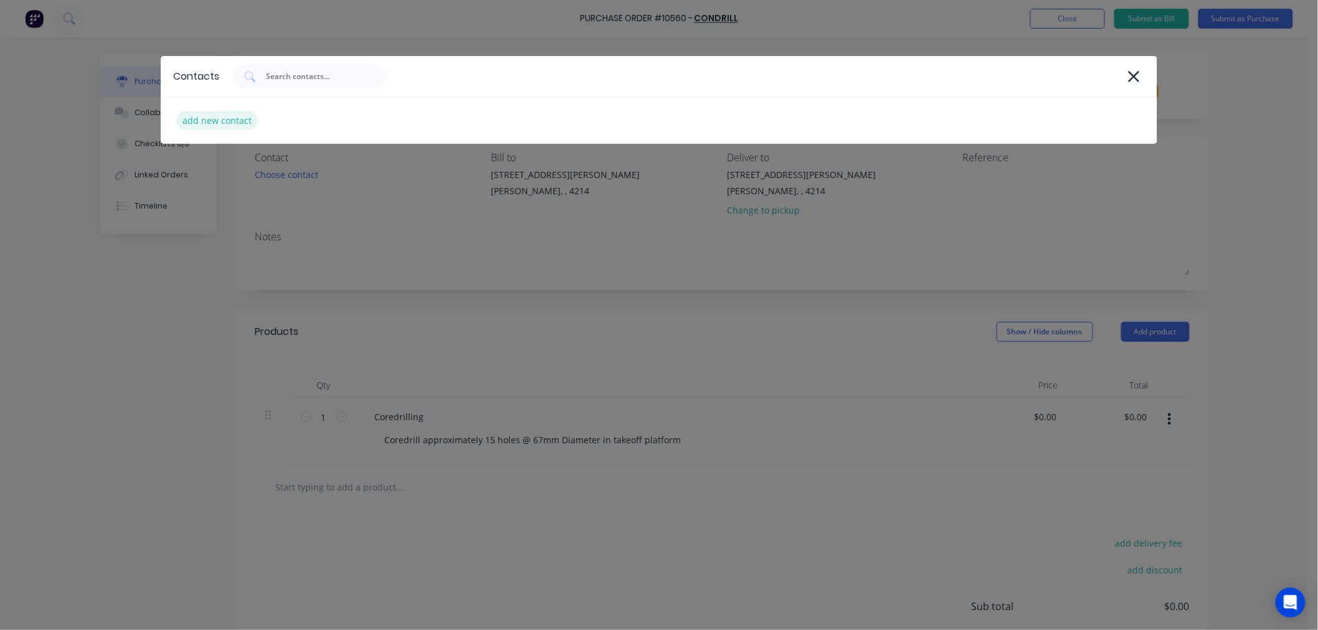
click at [238, 118] on div "add new contact" at bounding box center [217, 120] width 82 height 19
select select "AU"
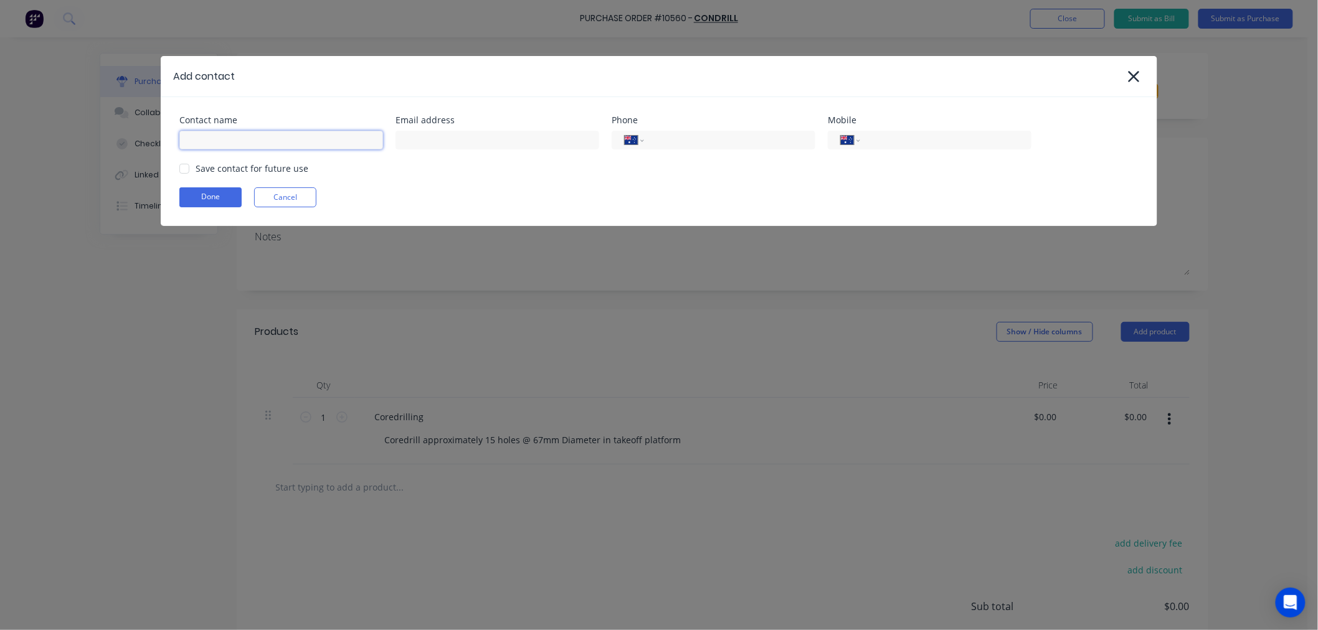
click at [228, 140] on input at bounding box center [281, 140] width 204 height 19
type input "James Mahoney"
click at [444, 135] on input at bounding box center [498, 140] width 204 height 19
type input "james@condrill.com.au"
click at [897, 145] on input "tel" at bounding box center [944, 140] width 150 height 14
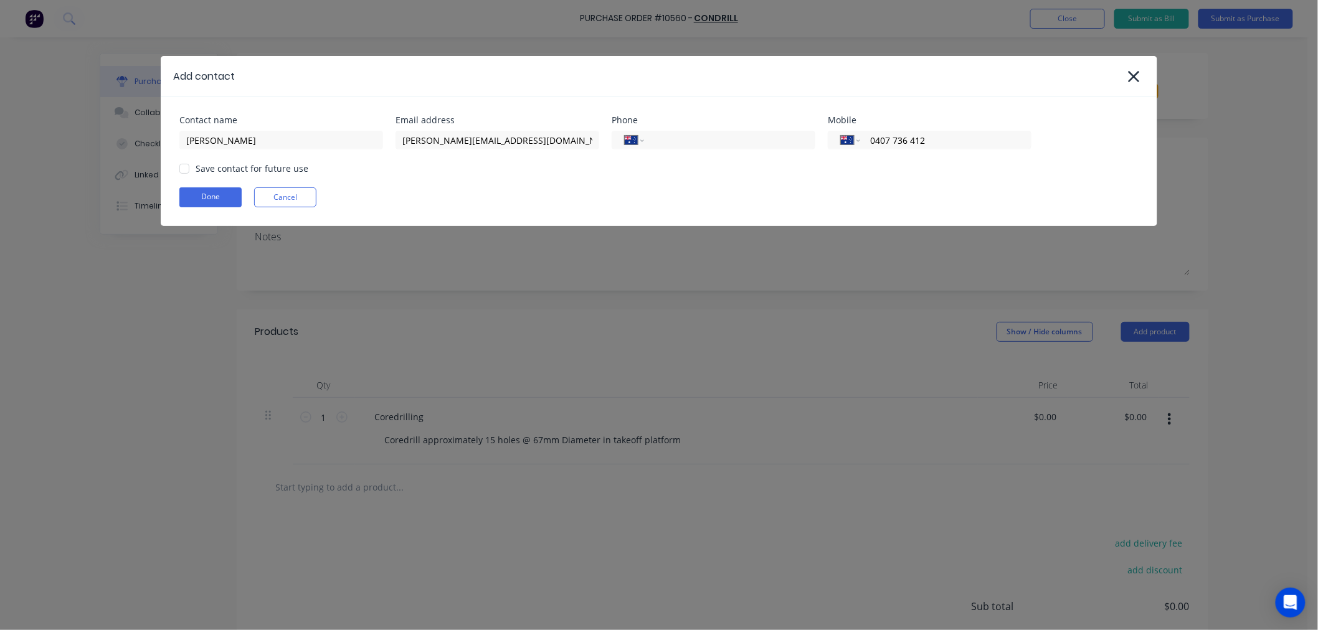
type input "0407 736 412"
click at [234, 164] on div "Save contact for future use" at bounding box center [252, 168] width 113 height 13
click at [201, 172] on div "Save contact for future use" at bounding box center [252, 168] width 113 height 13
click at [184, 171] on div at bounding box center [184, 168] width 25 height 25
click at [207, 199] on button "Done" at bounding box center [210, 197] width 62 height 20
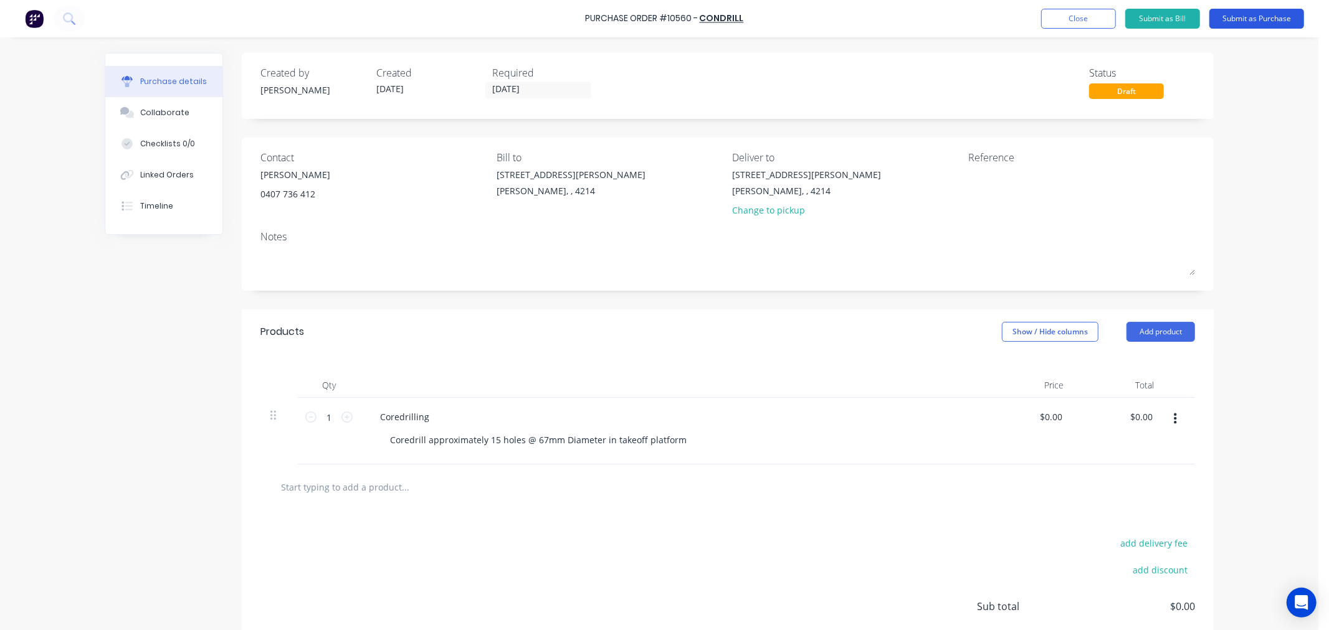
click at [1237, 20] on button "Submit as Purchase" at bounding box center [1256, 19] width 95 height 20
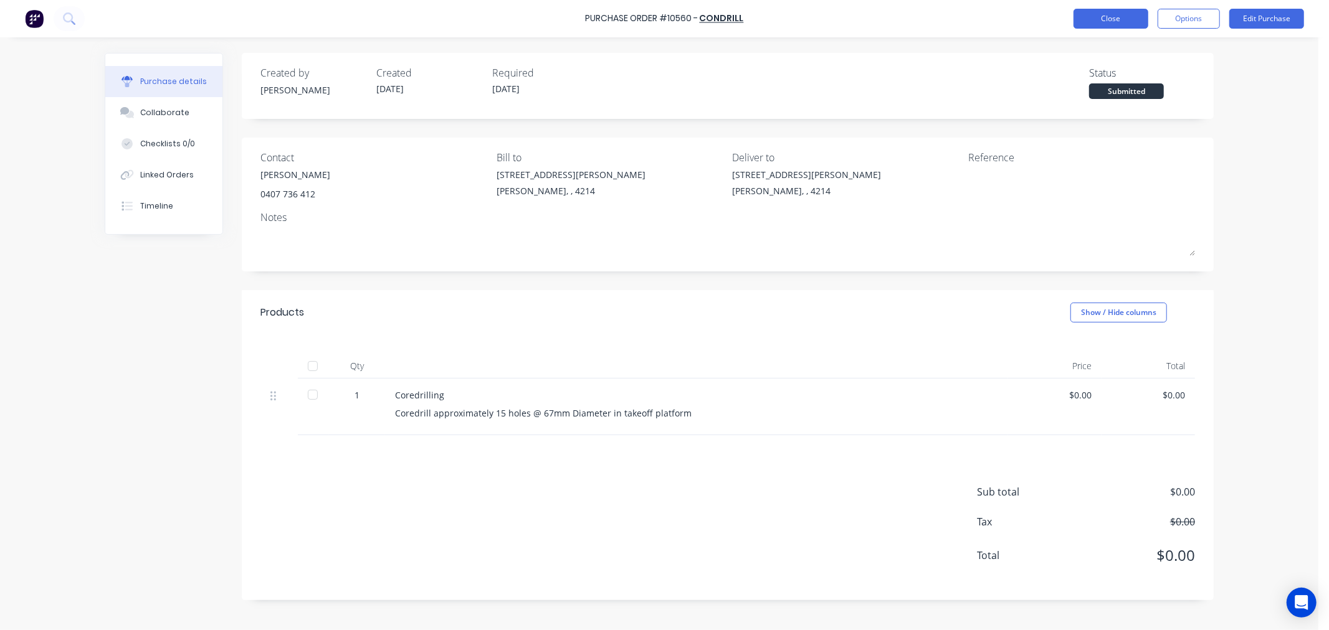
click at [1120, 19] on button "Close" at bounding box center [1110, 19] width 75 height 20
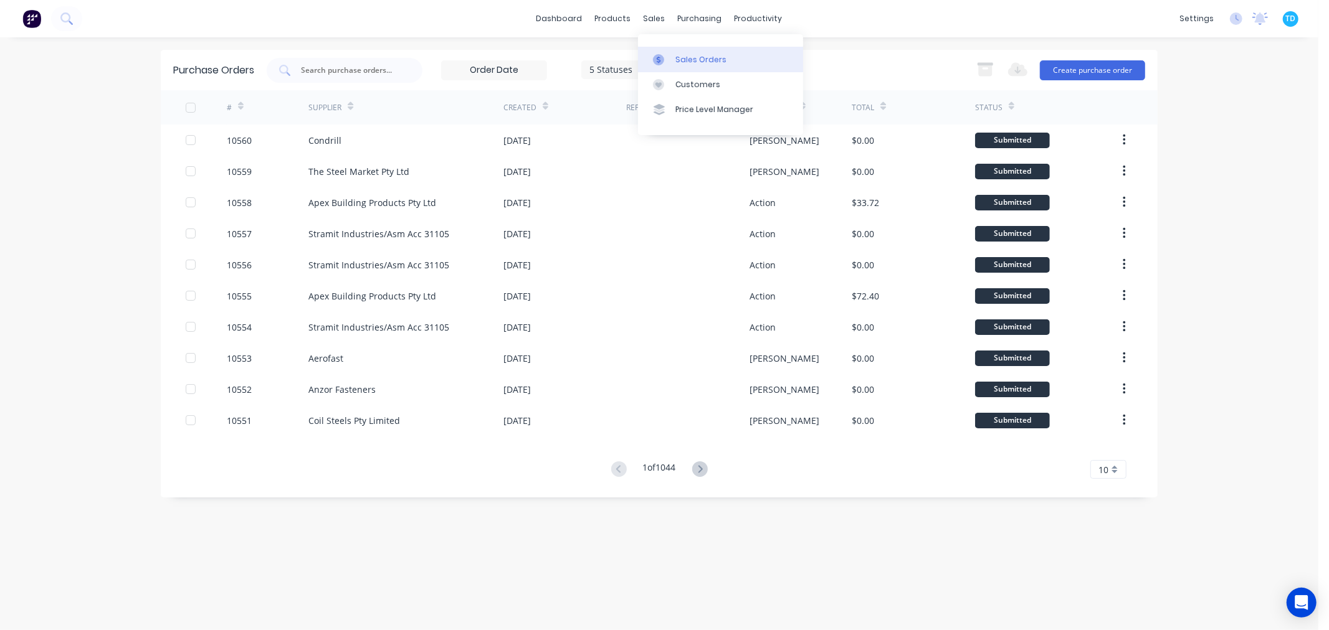
click at [677, 54] on div "Sales Orders" at bounding box center [700, 59] width 51 height 11
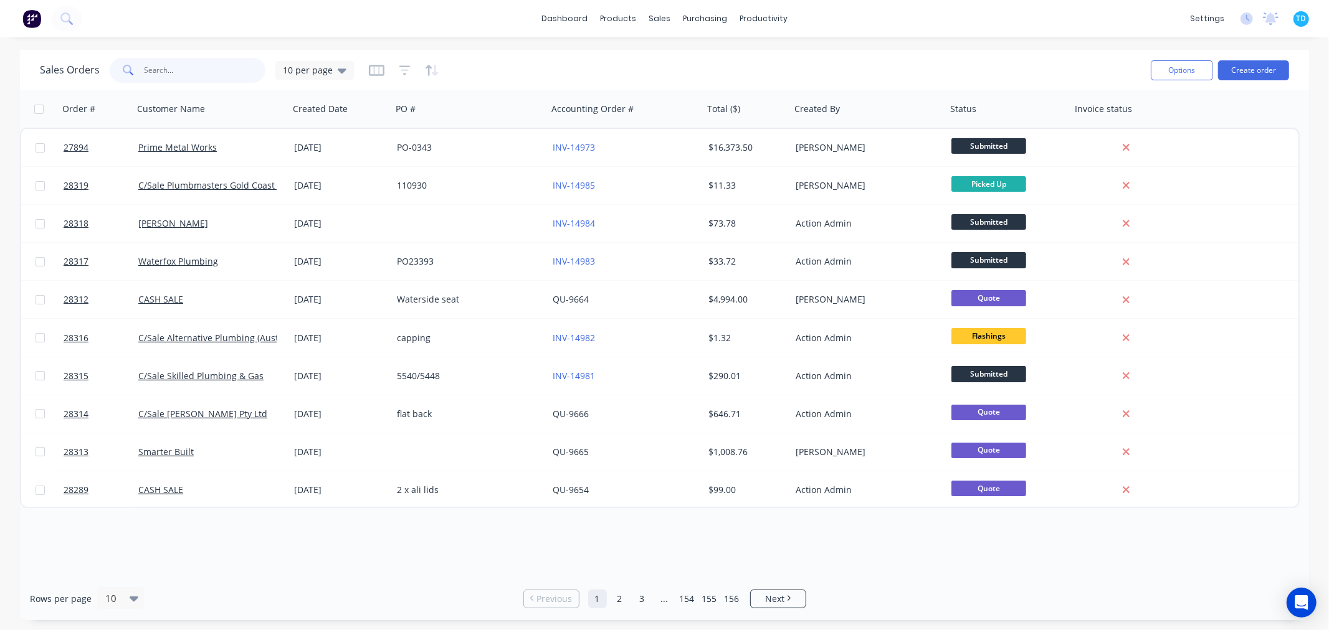
click at [183, 69] on input "text" at bounding box center [205, 70] width 121 height 25
type input "tbuild"
